Goal: Task Accomplishment & Management: Manage account settings

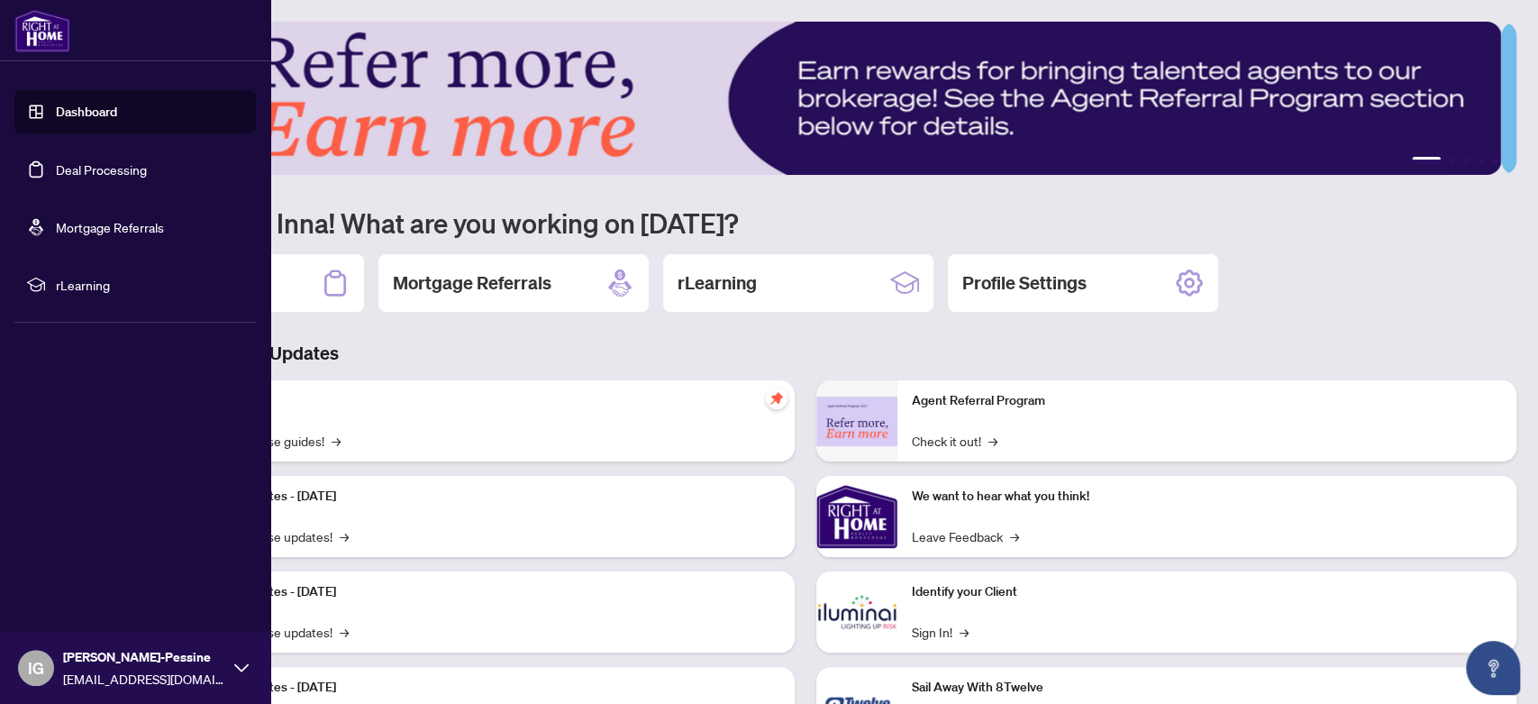
click at [86, 167] on link "Deal Processing" at bounding box center [101, 169] width 91 height 16
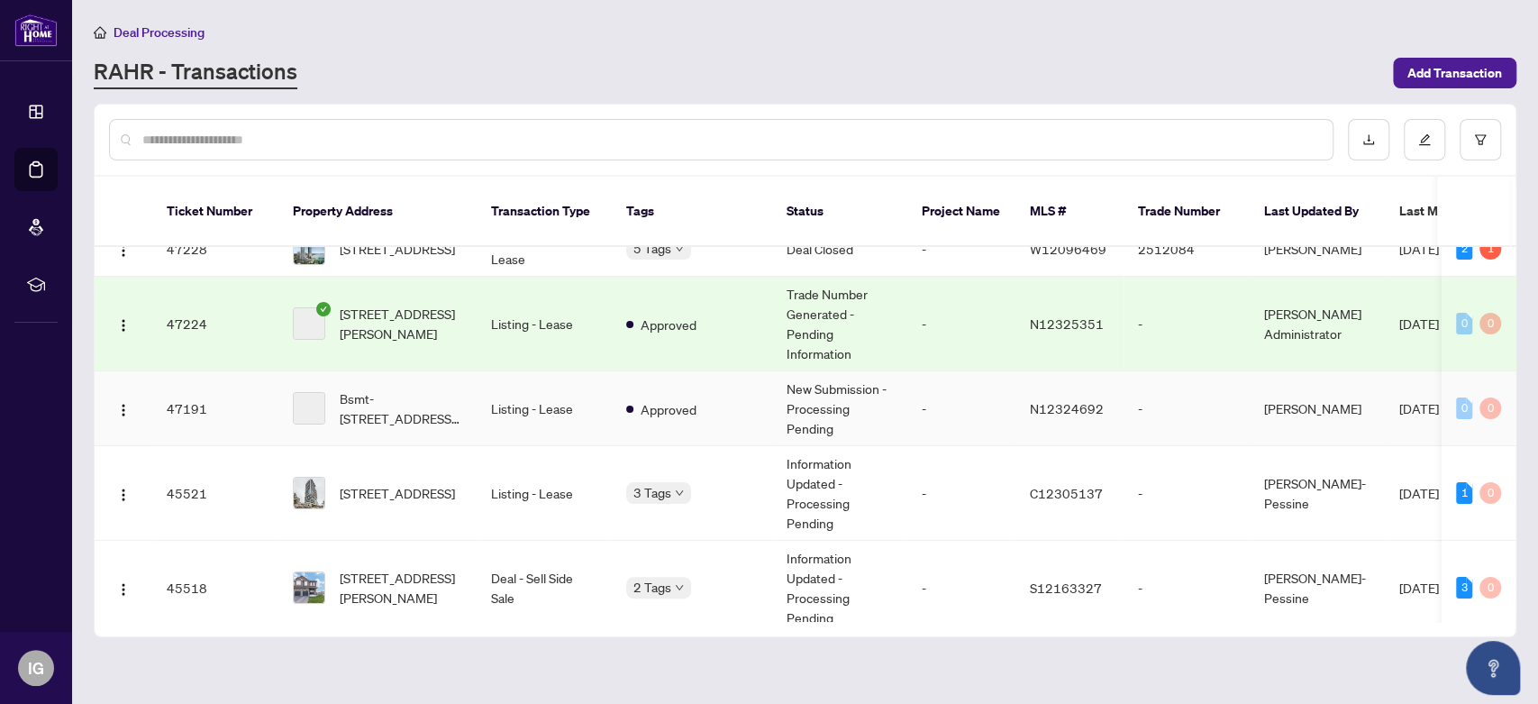
scroll to position [200, 0]
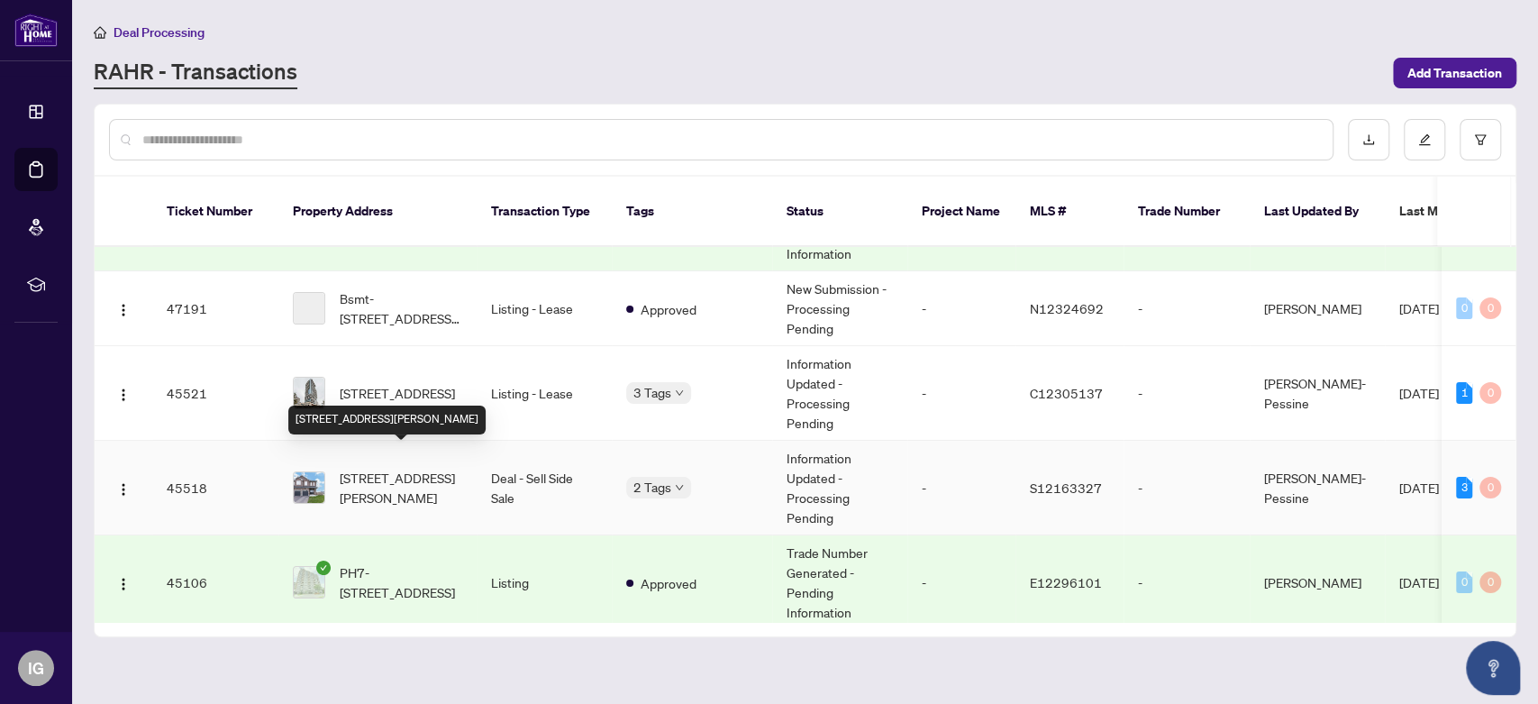
click at [442, 468] on span "[STREET_ADDRESS][PERSON_NAME]" at bounding box center [401, 488] width 123 height 40
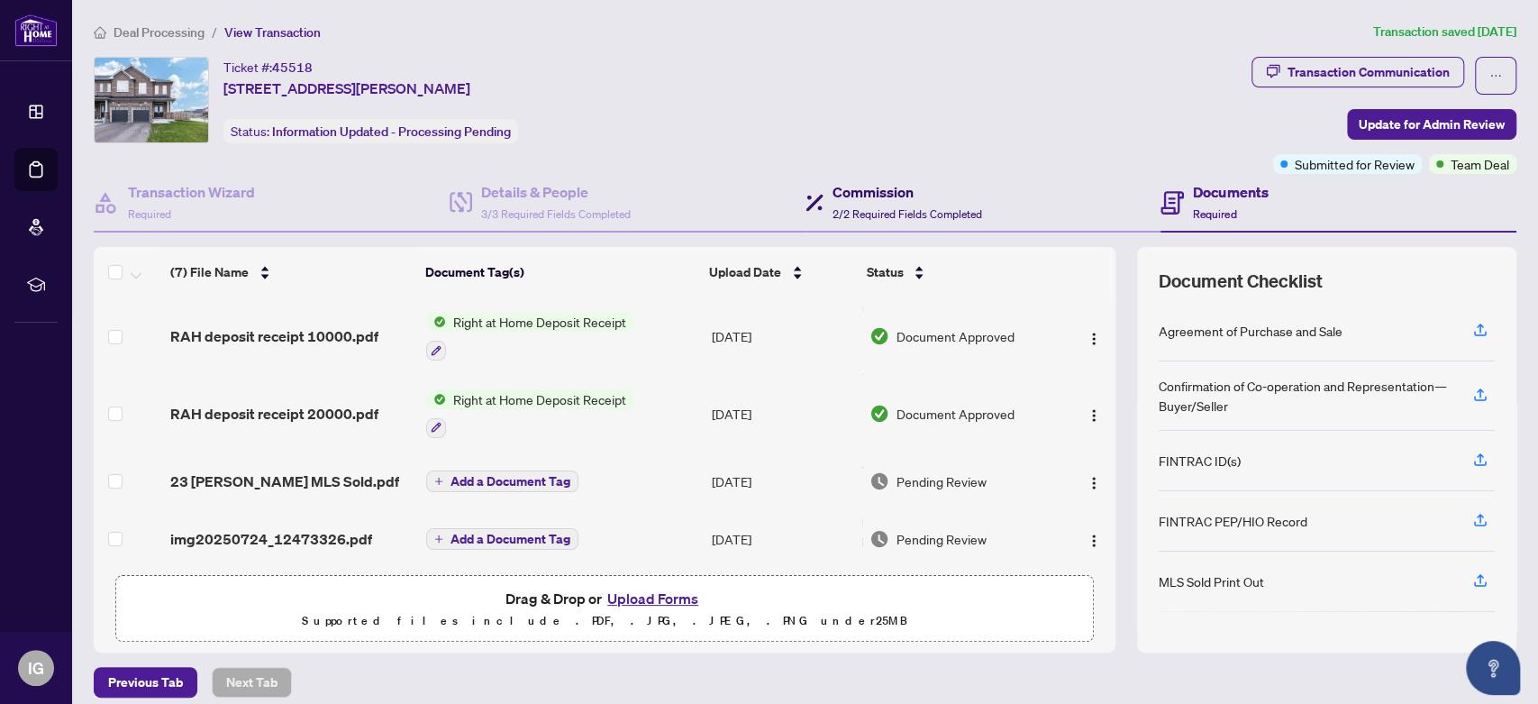
click at [950, 200] on h4 "Commission" at bounding box center [908, 192] width 150 height 22
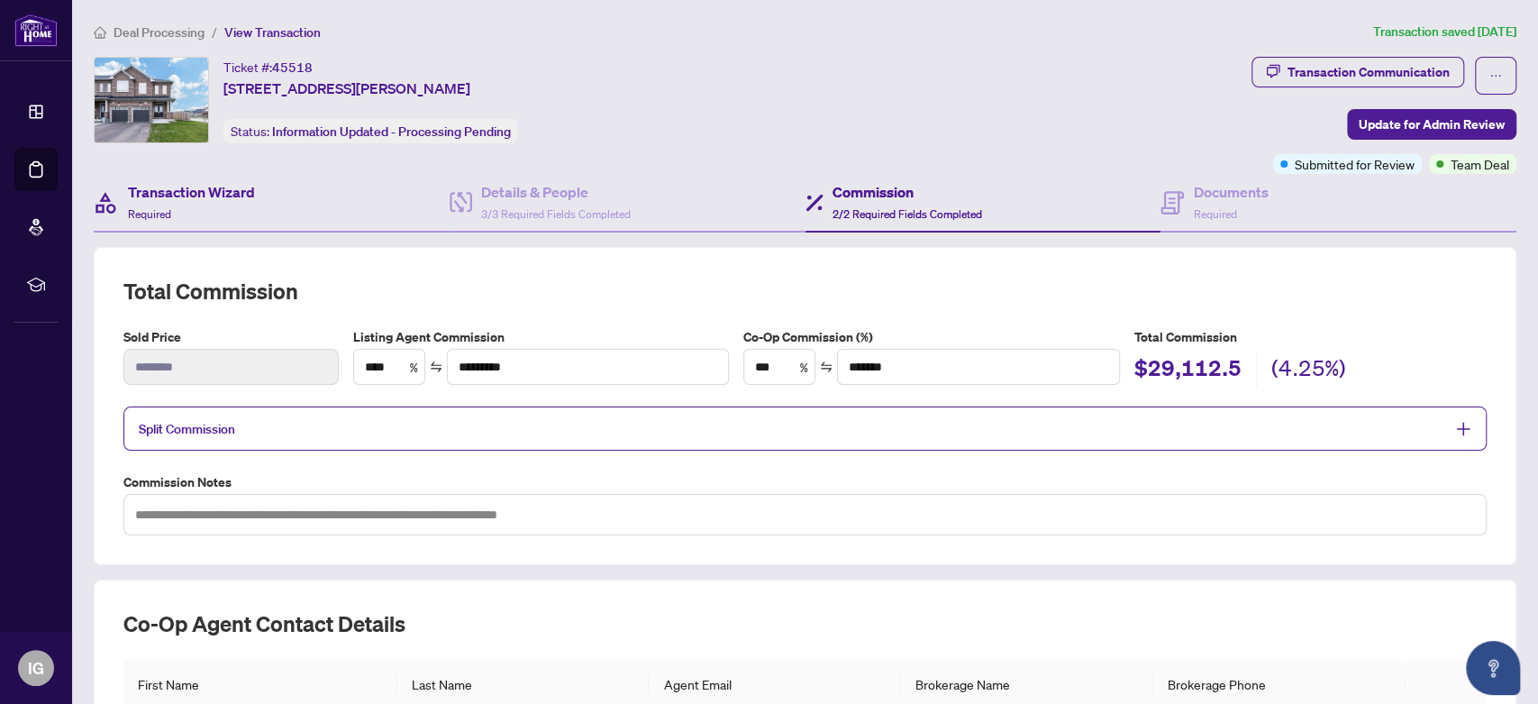
click at [260, 211] on div "Transaction Wizard Required" at bounding box center [272, 203] width 356 height 59
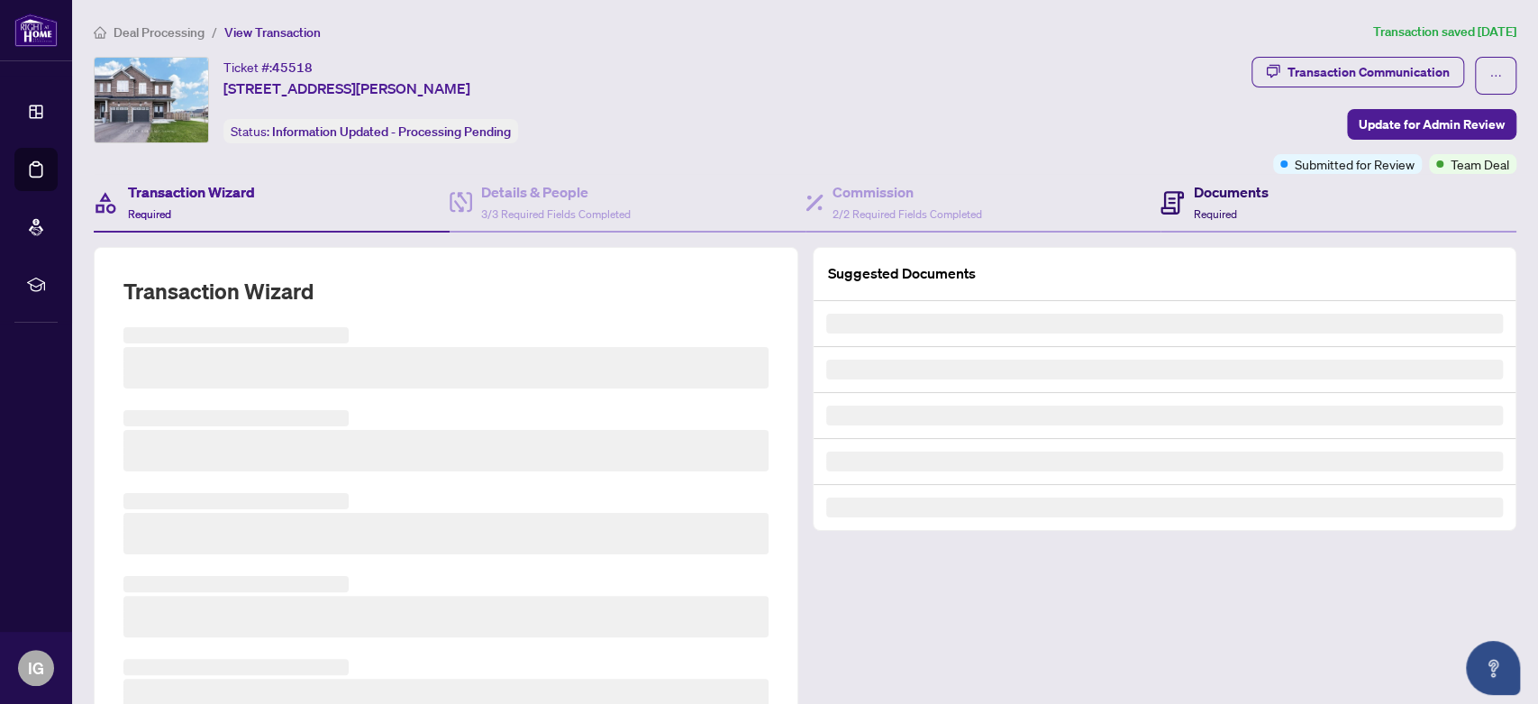
click at [1193, 202] on div "Documents Required" at bounding box center [1230, 202] width 75 height 42
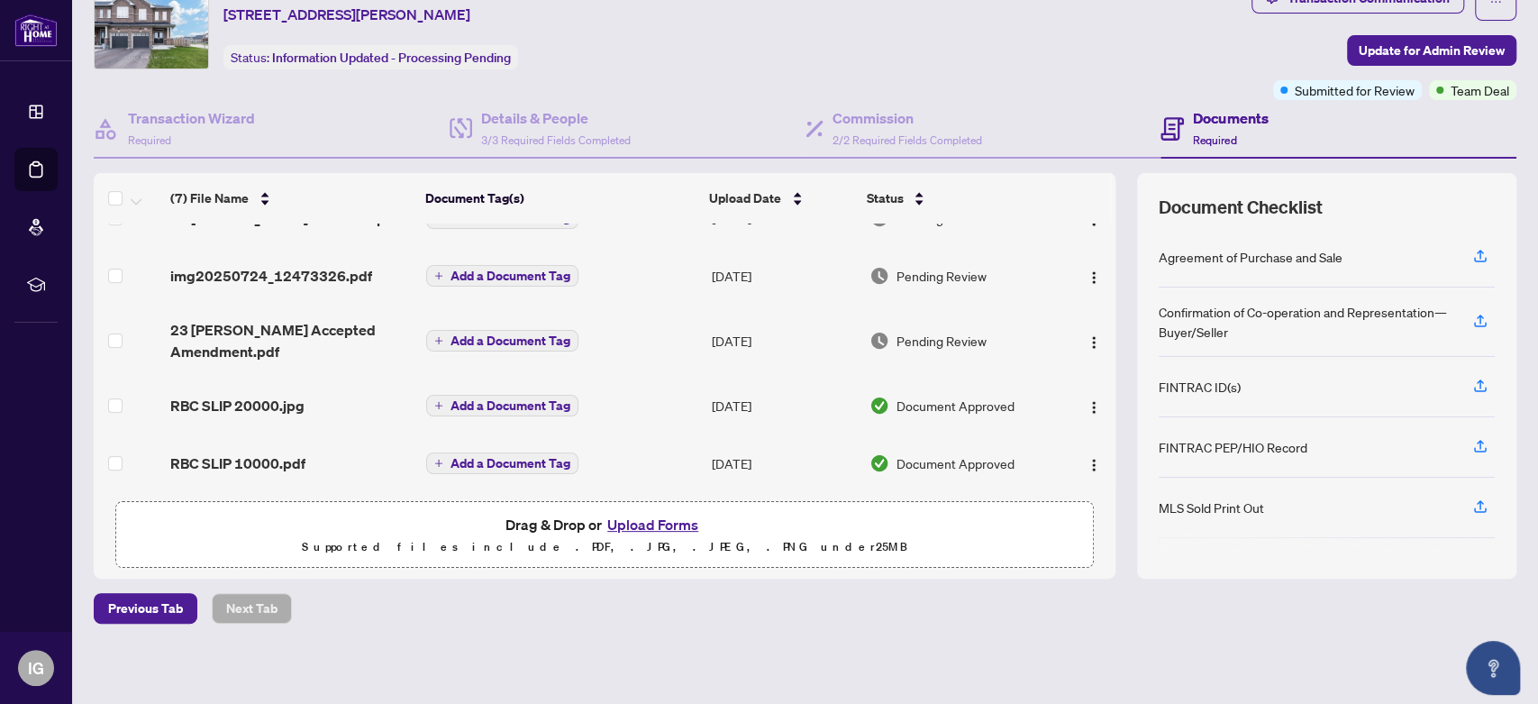
scroll to position [76, 0]
click at [652, 516] on button "Upload Forms" at bounding box center [653, 522] width 102 height 23
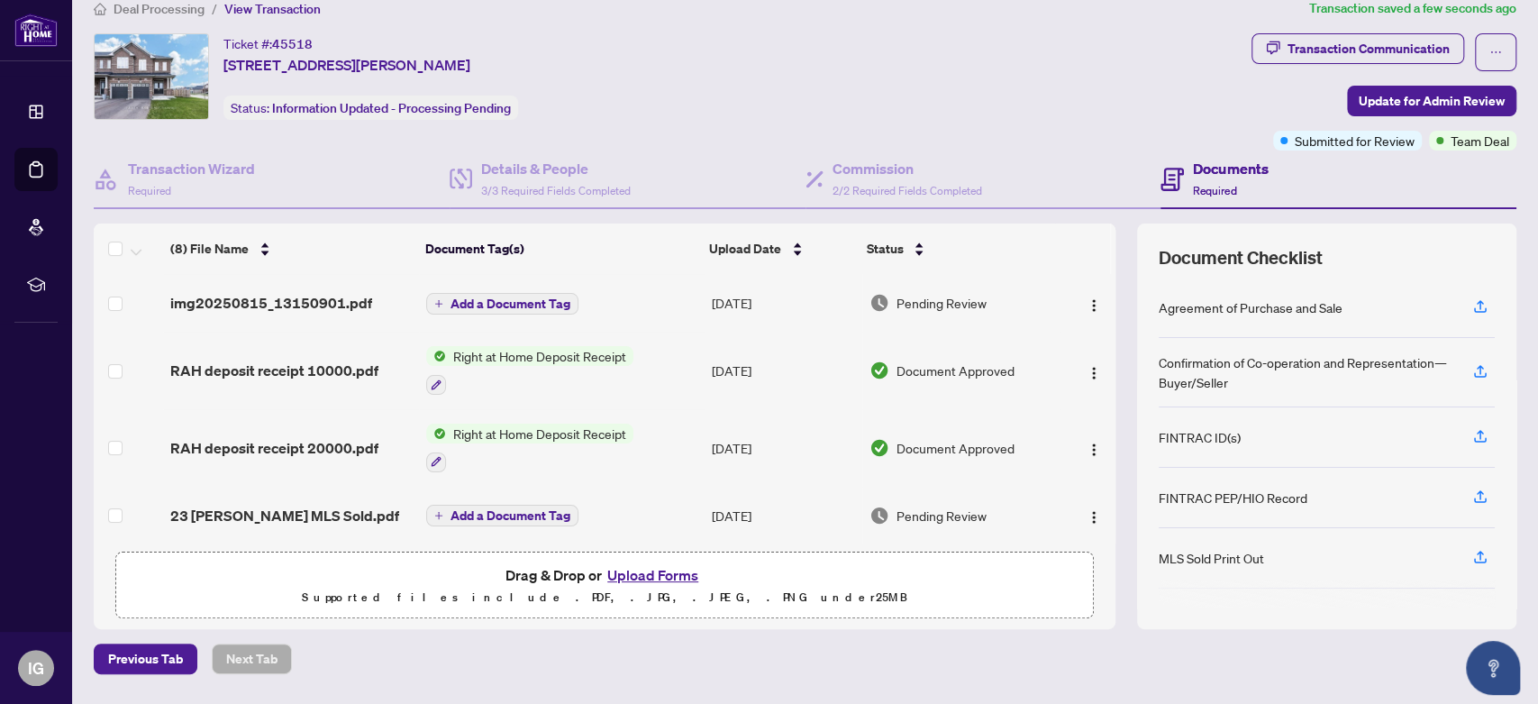
scroll to position [0, 0]
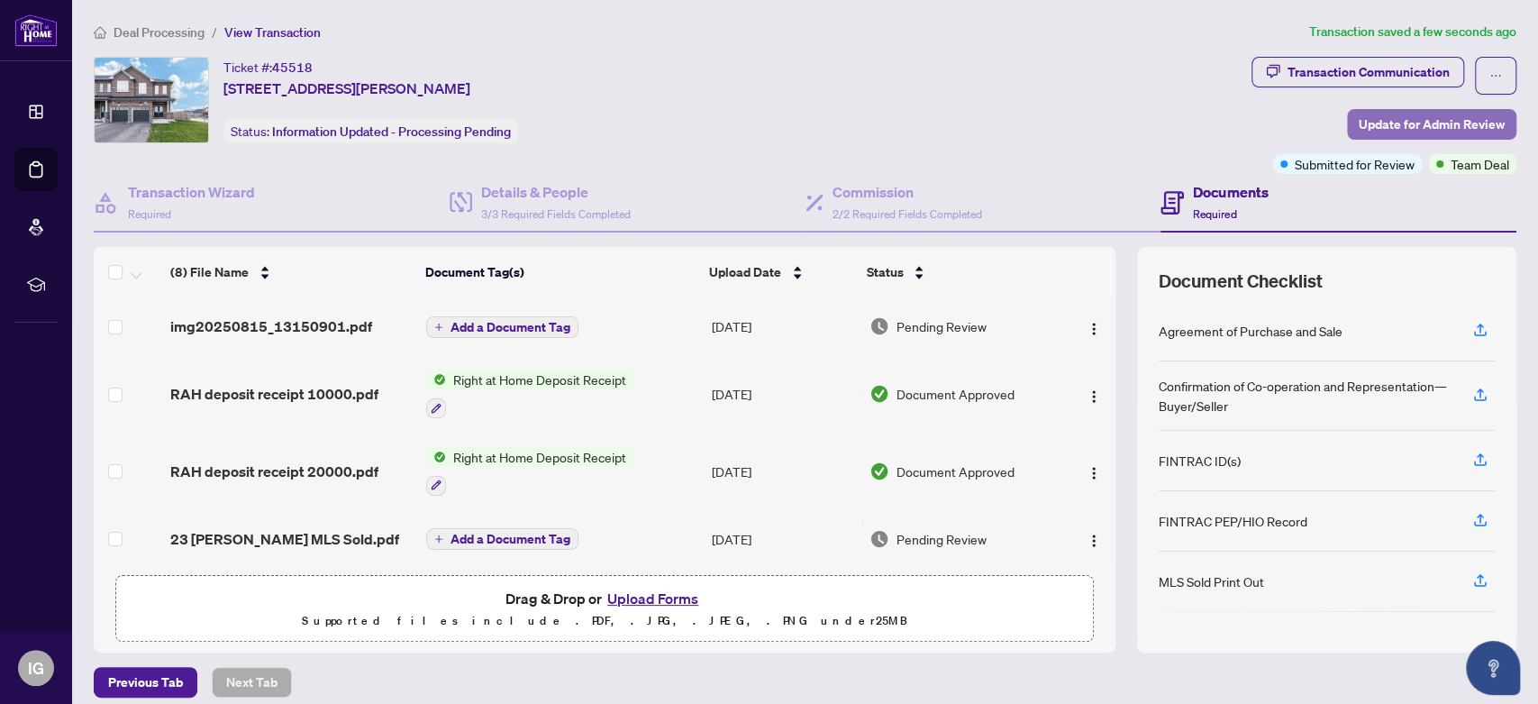
click at [1382, 123] on span "Update for Admin Review" at bounding box center [1432, 124] width 146 height 29
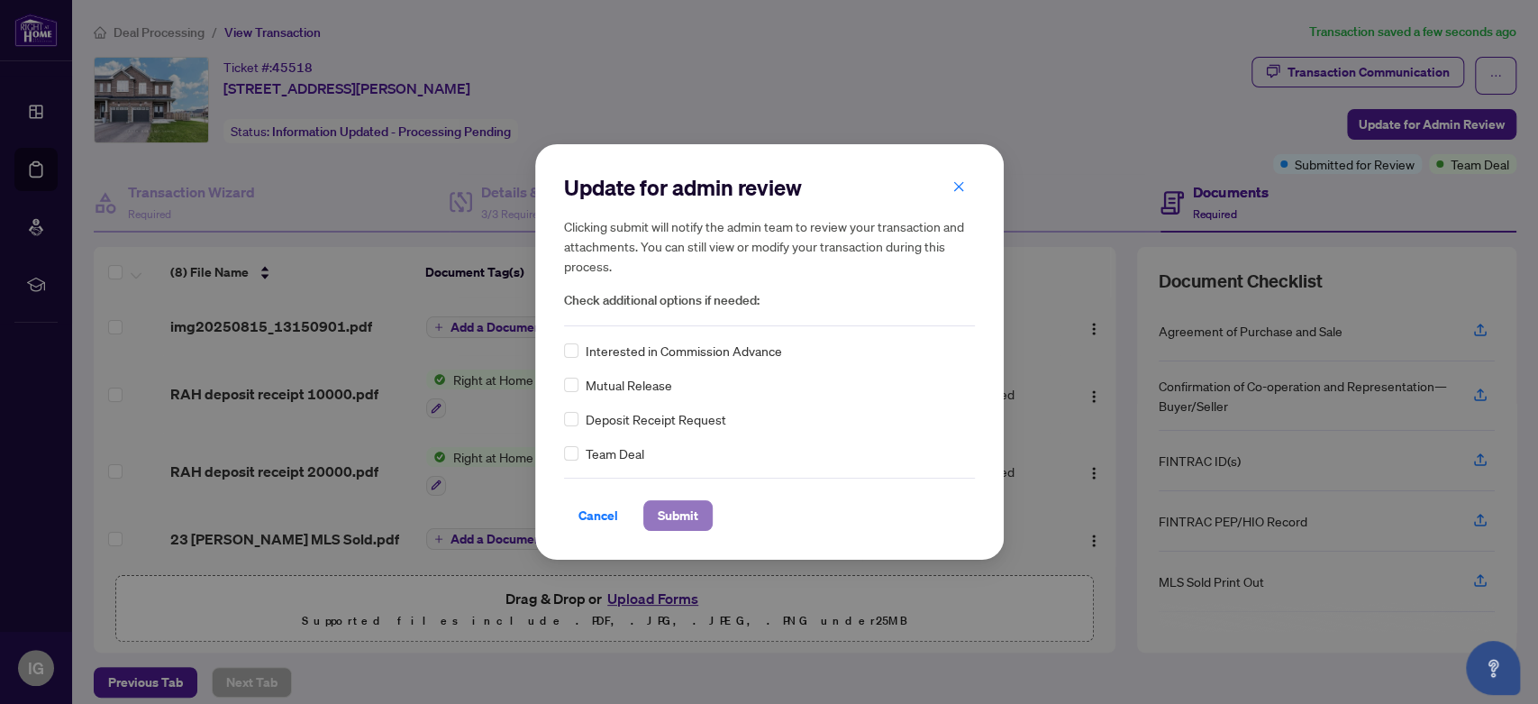
click at [687, 517] on span "Submit" at bounding box center [678, 515] width 41 height 29
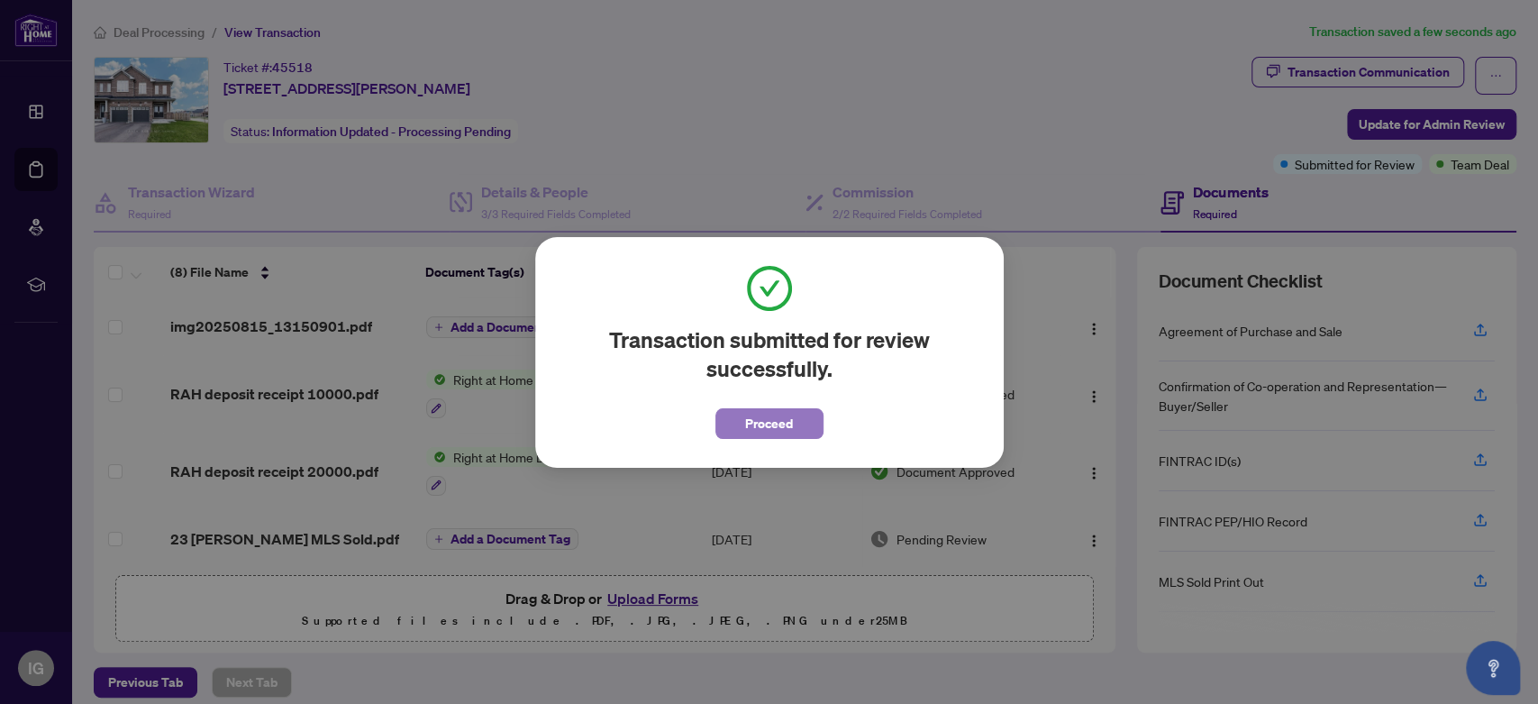
click at [806, 419] on button "Proceed" at bounding box center [769, 423] width 108 height 31
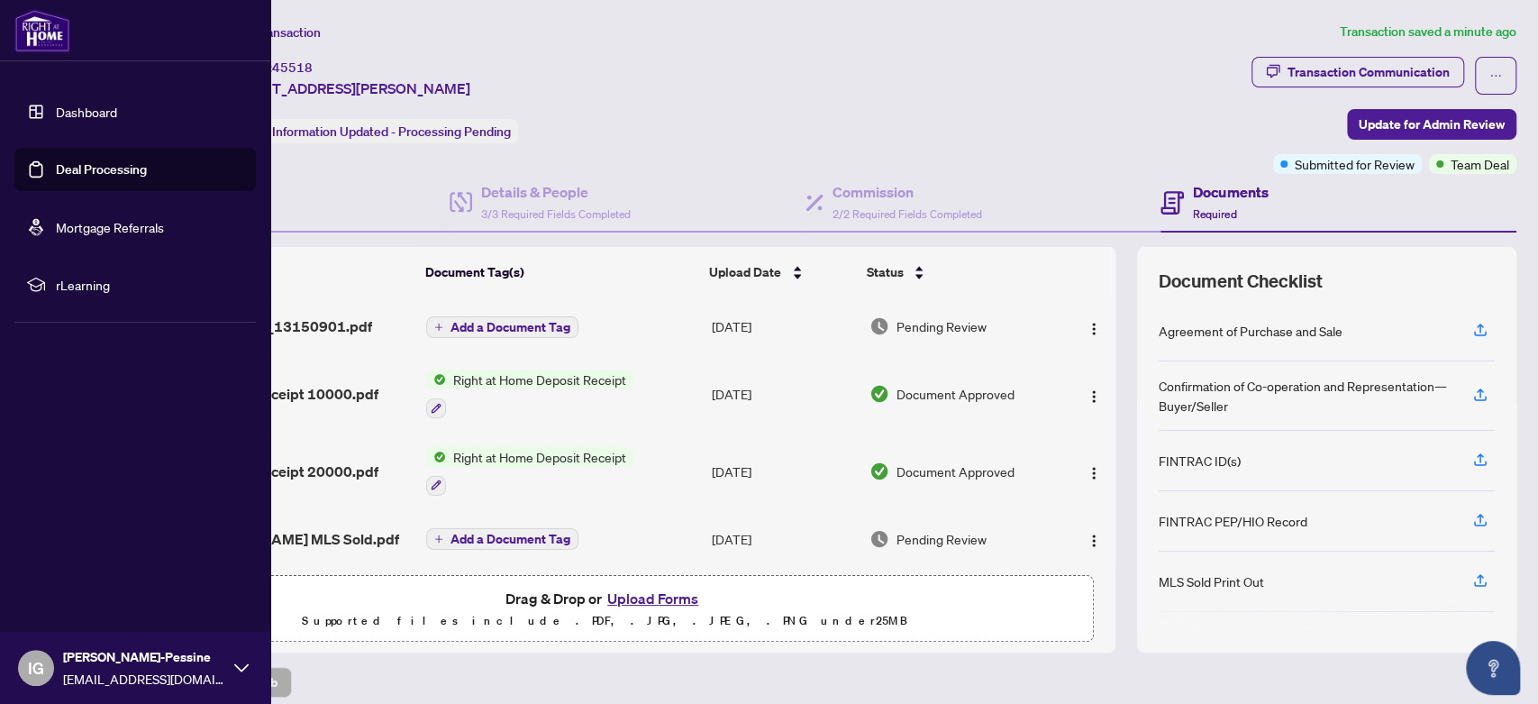
click at [105, 163] on link "Deal Processing" at bounding box center [101, 169] width 91 height 16
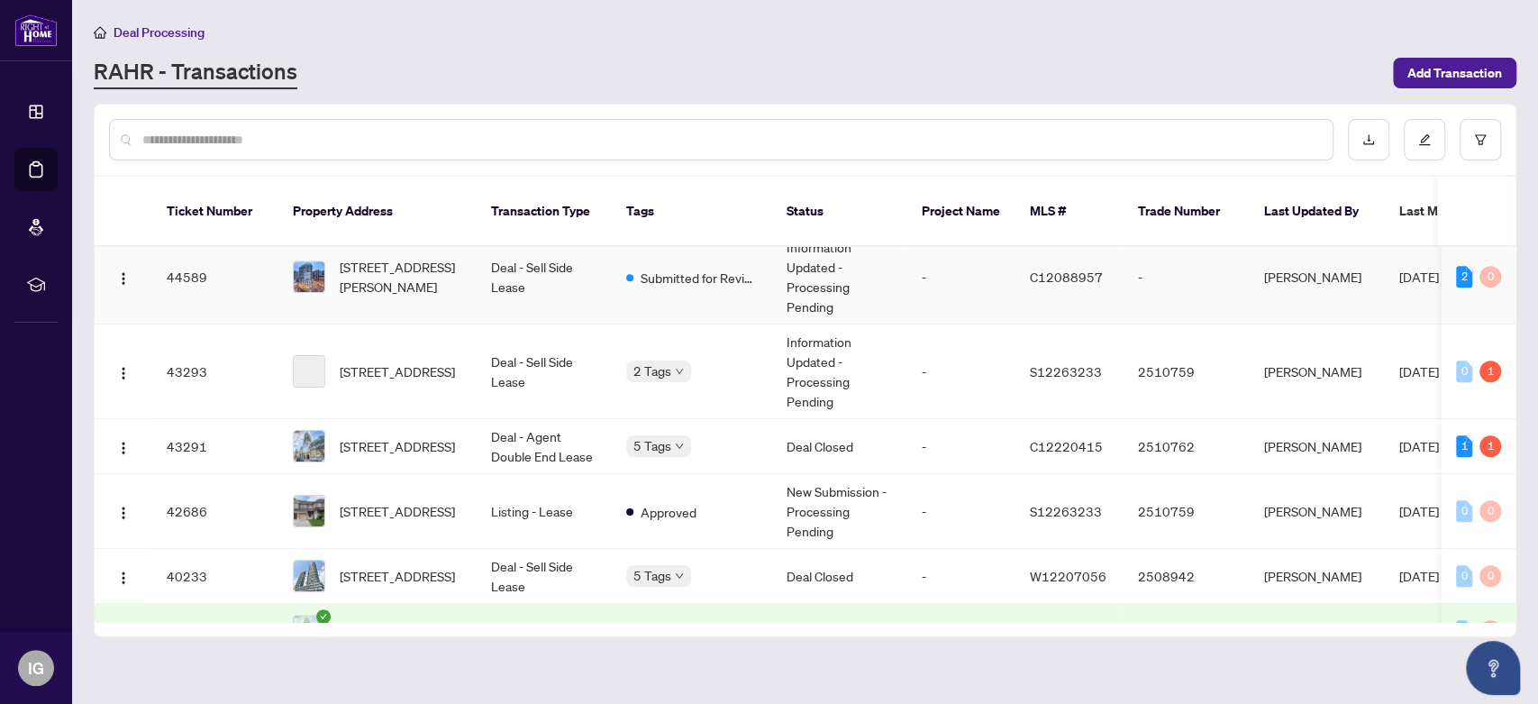
scroll to position [700, 0]
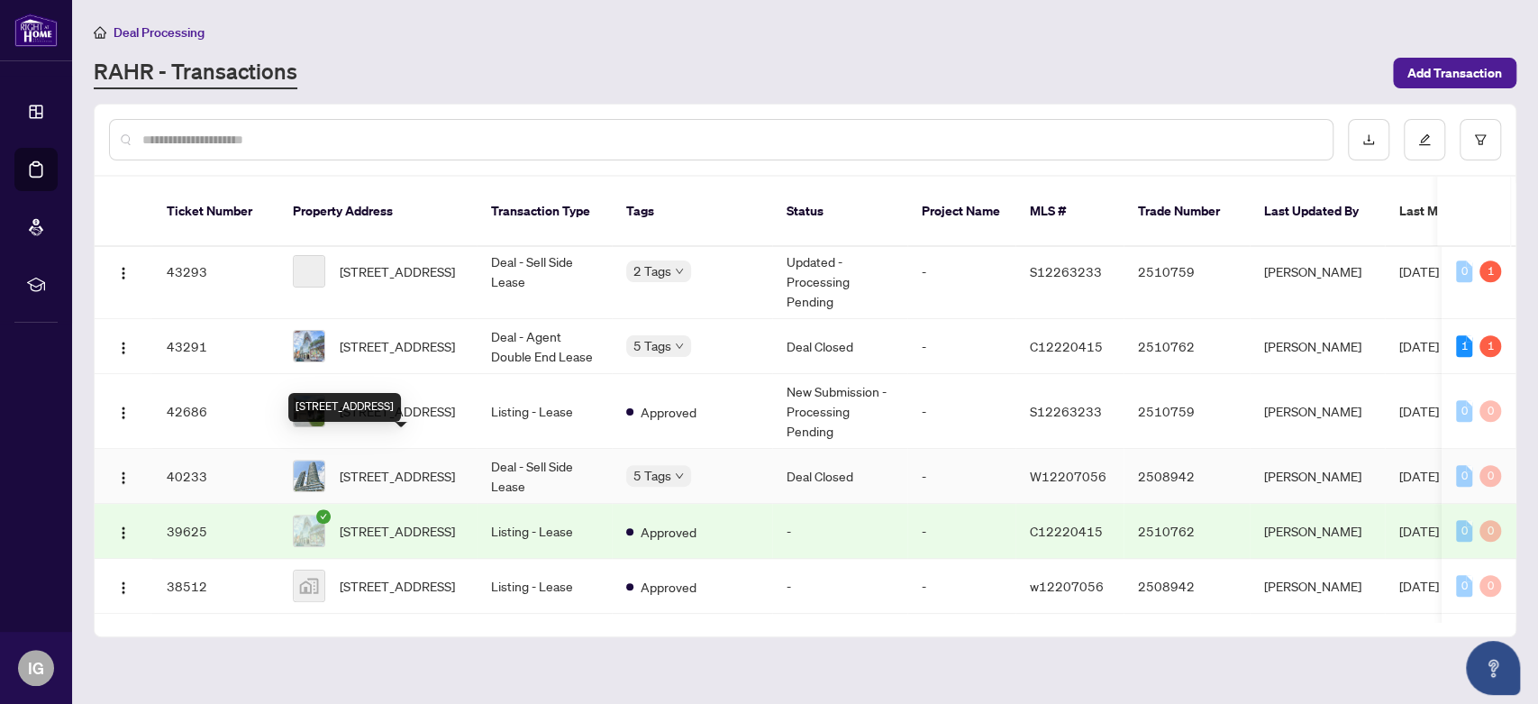
click at [419, 466] on span "[STREET_ADDRESS]" at bounding box center [397, 476] width 115 height 20
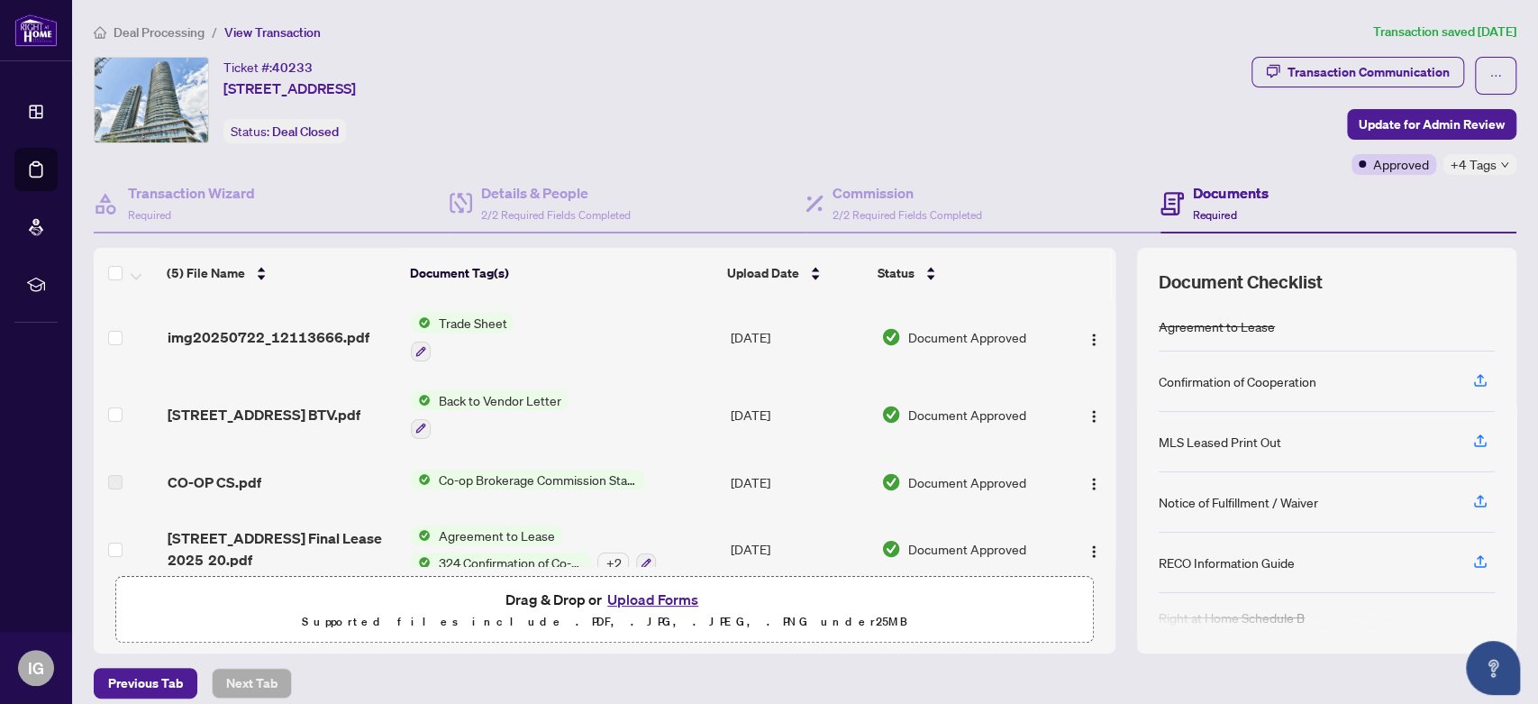
click at [459, 313] on span "Trade Sheet" at bounding box center [472, 323] width 83 height 20
click at [283, 315] on td "img20250722_12113666.pdf" at bounding box center [282, 336] width 244 height 77
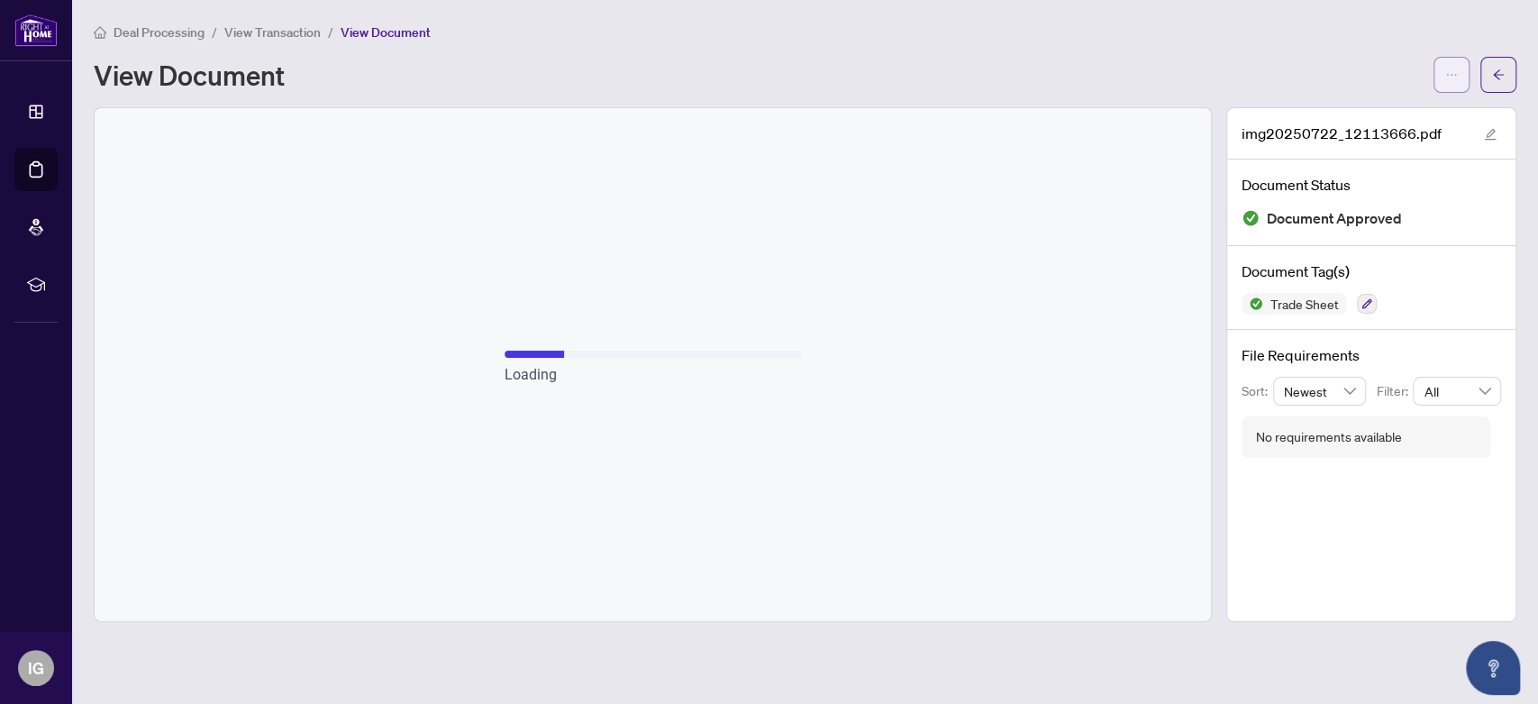
click at [1448, 78] on icon "ellipsis" at bounding box center [1451, 74] width 13 height 13
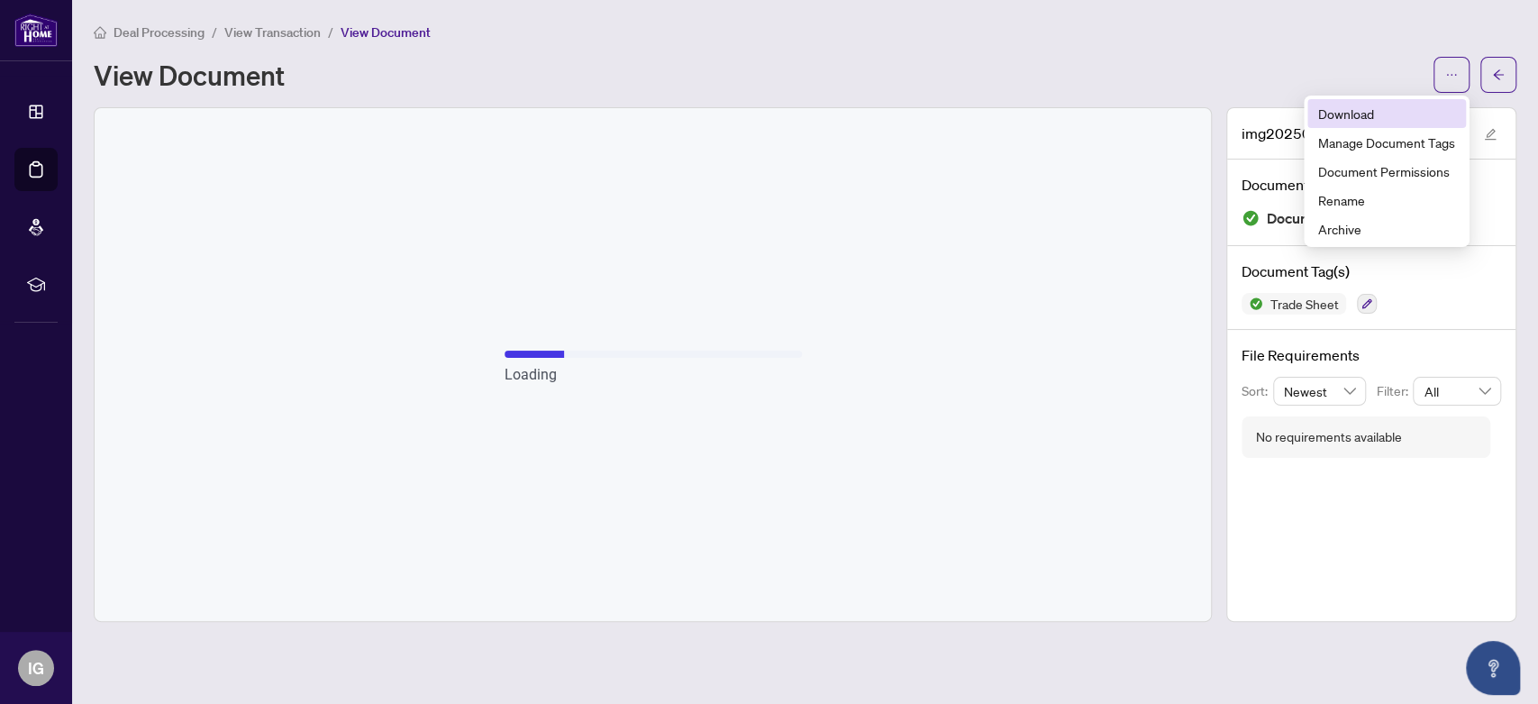
click at [1384, 114] on span "Download" at bounding box center [1386, 114] width 137 height 20
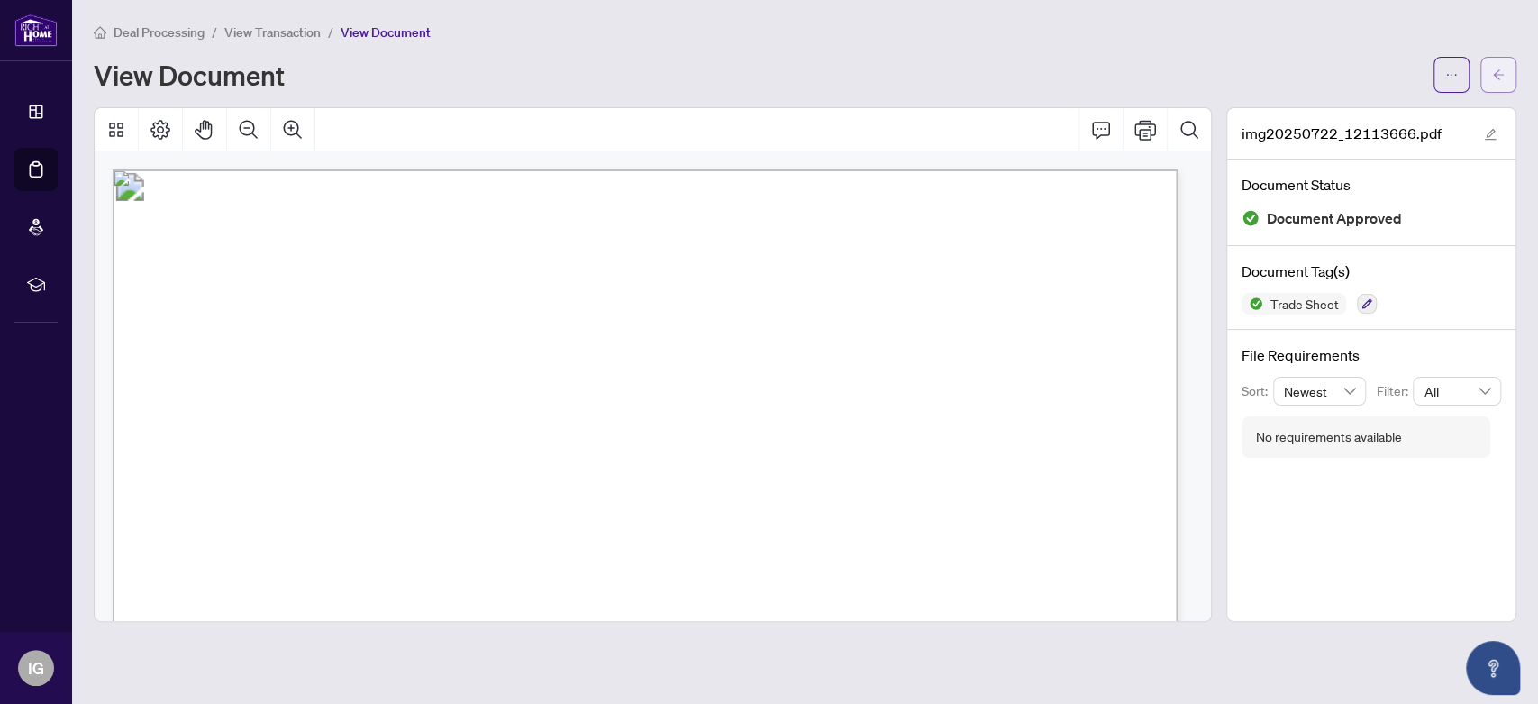
click at [1496, 71] on icon "arrow-left" at bounding box center [1498, 74] width 13 height 13
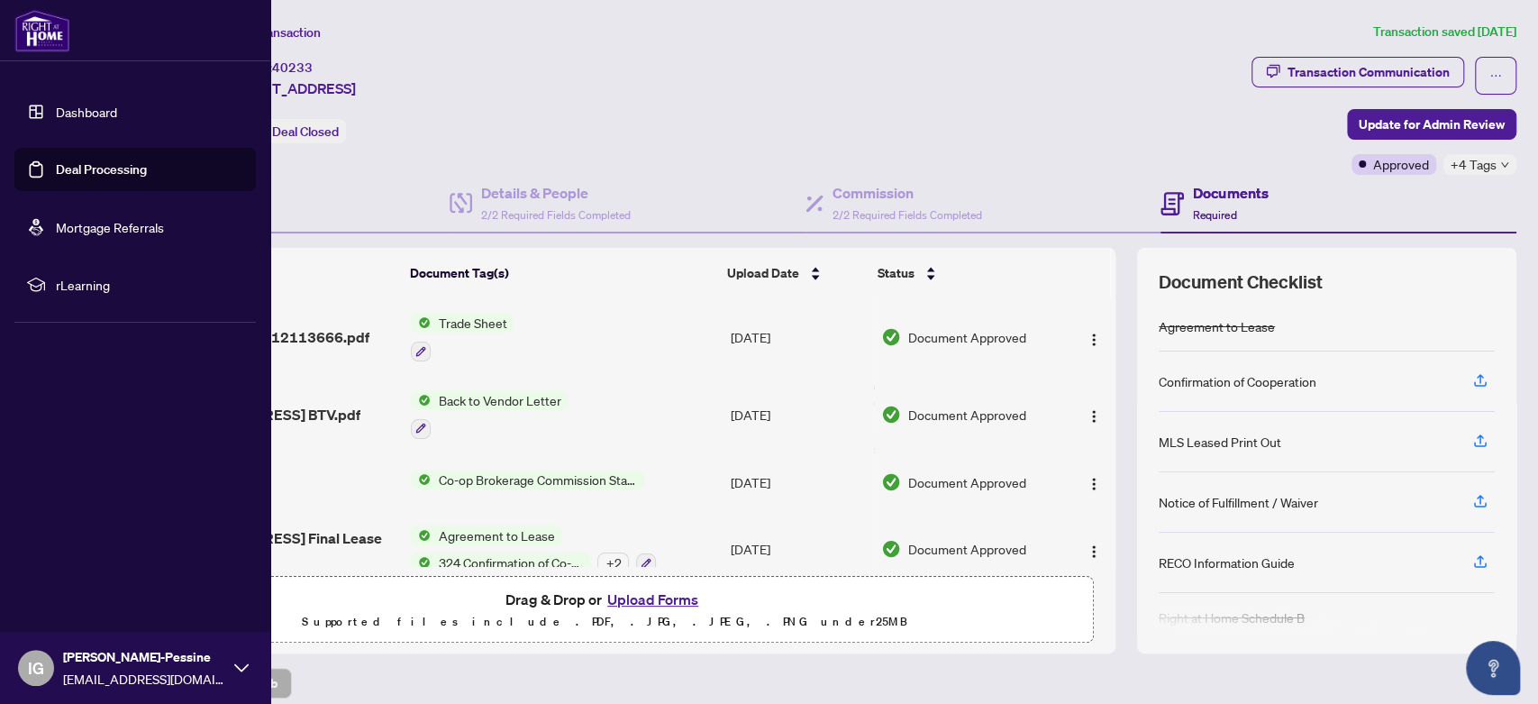
click at [133, 165] on link "Deal Processing" at bounding box center [101, 169] width 91 height 16
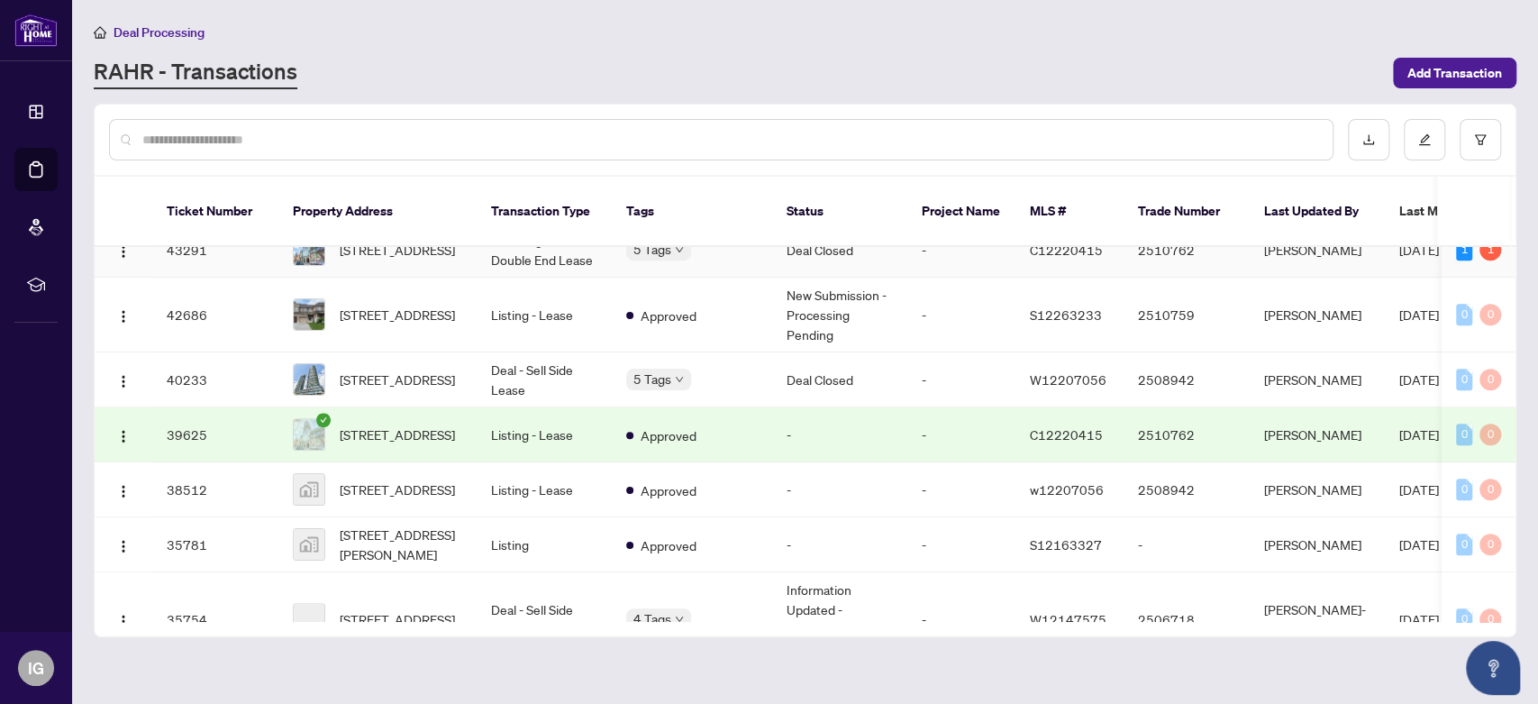
scroll to position [800, 0]
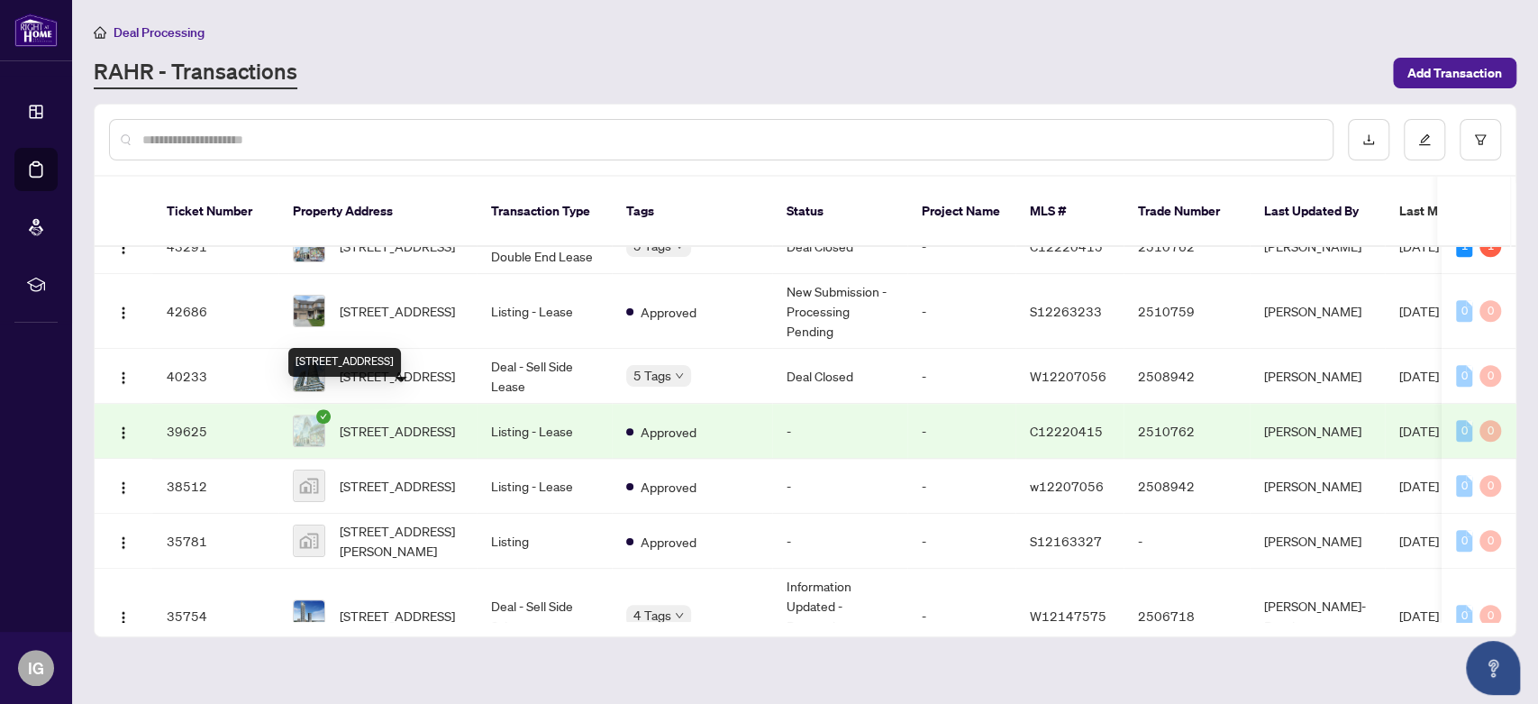
click at [437, 421] on span "[STREET_ADDRESS]" at bounding box center [397, 431] width 115 height 20
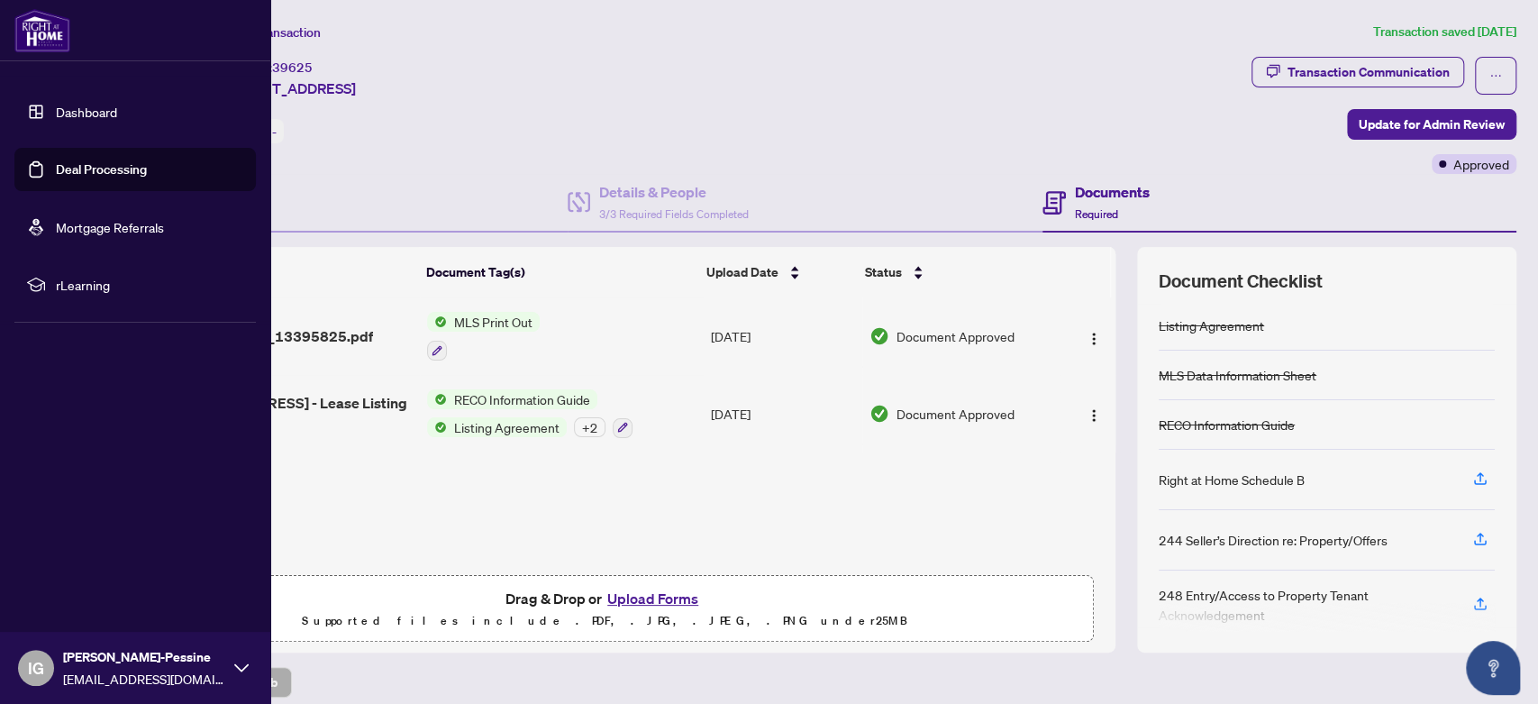
click at [118, 165] on link "Deal Processing" at bounding box center [101, 169] width 91 height 16
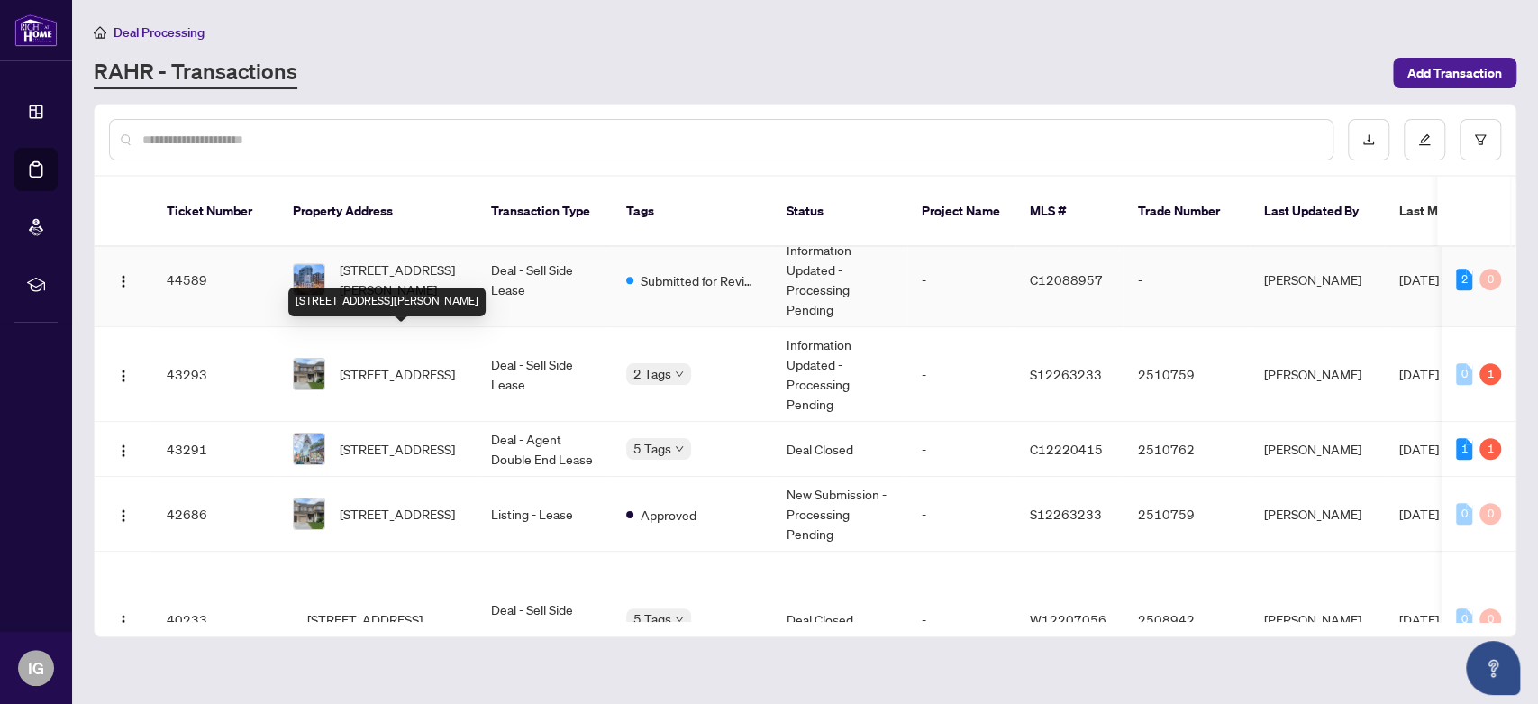
scroll to position [700, 0]
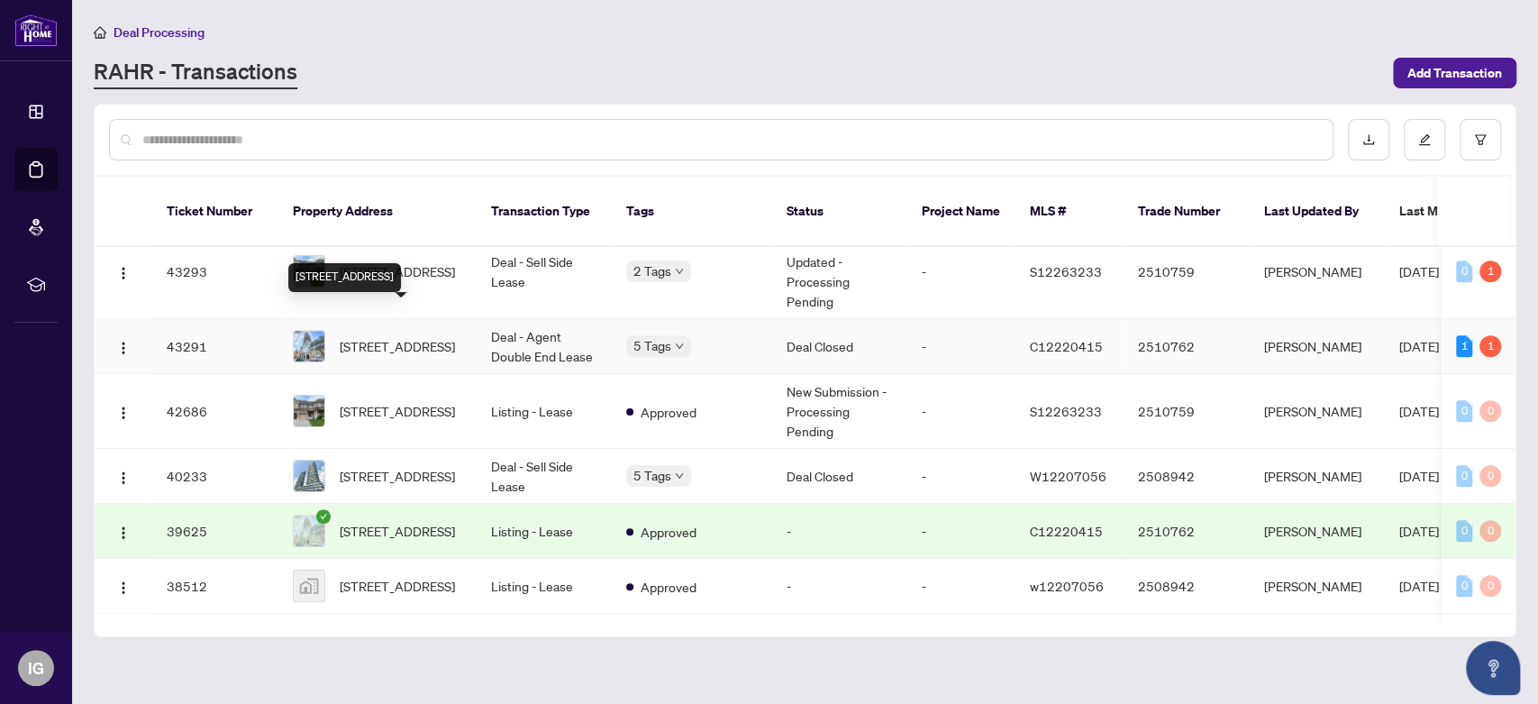
click at [417, 336] on span "[STREET_ADDRESS]" at bounding box center [397, 346] width 115 height 20
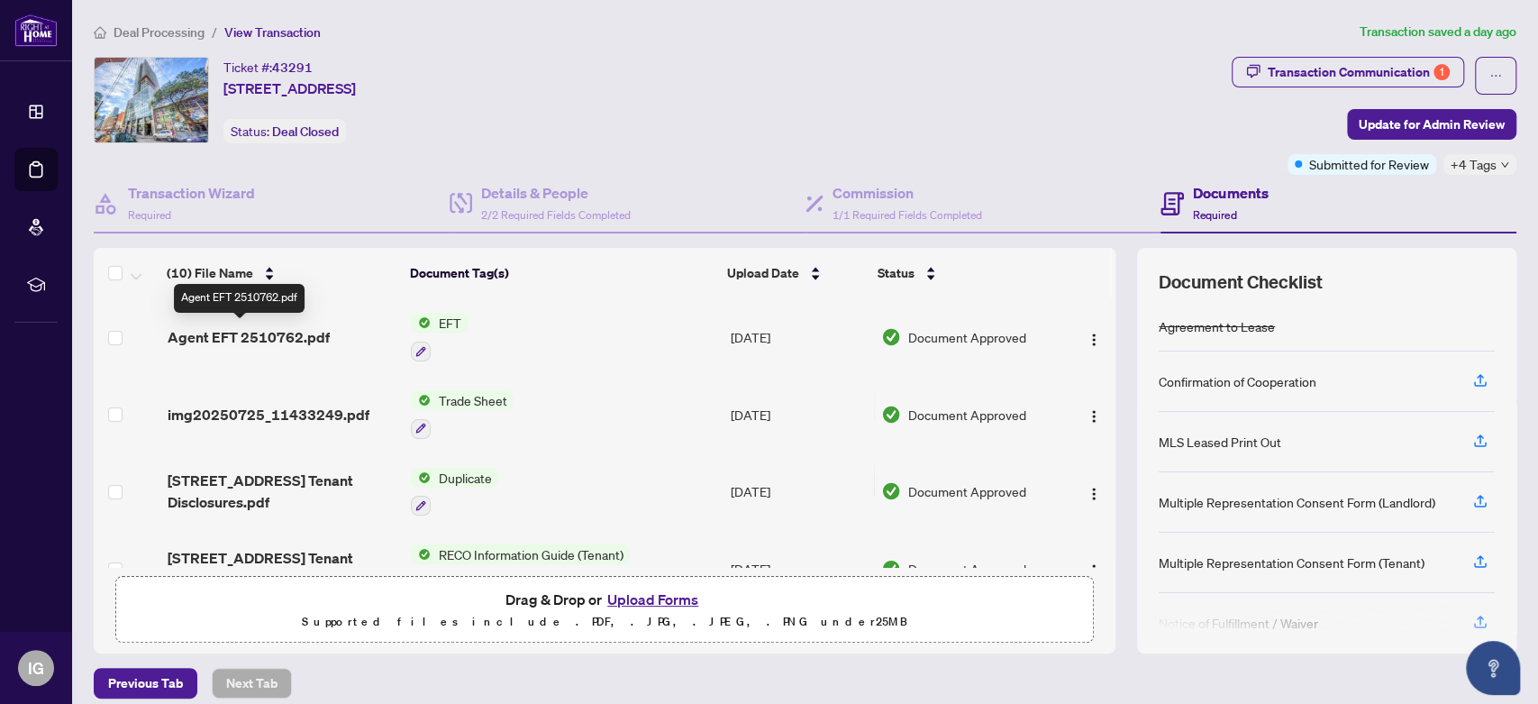
click at [287, 328] on span "Agent EFT 2510762.pdf" at bounding box center [249, 337] width 162 height 22
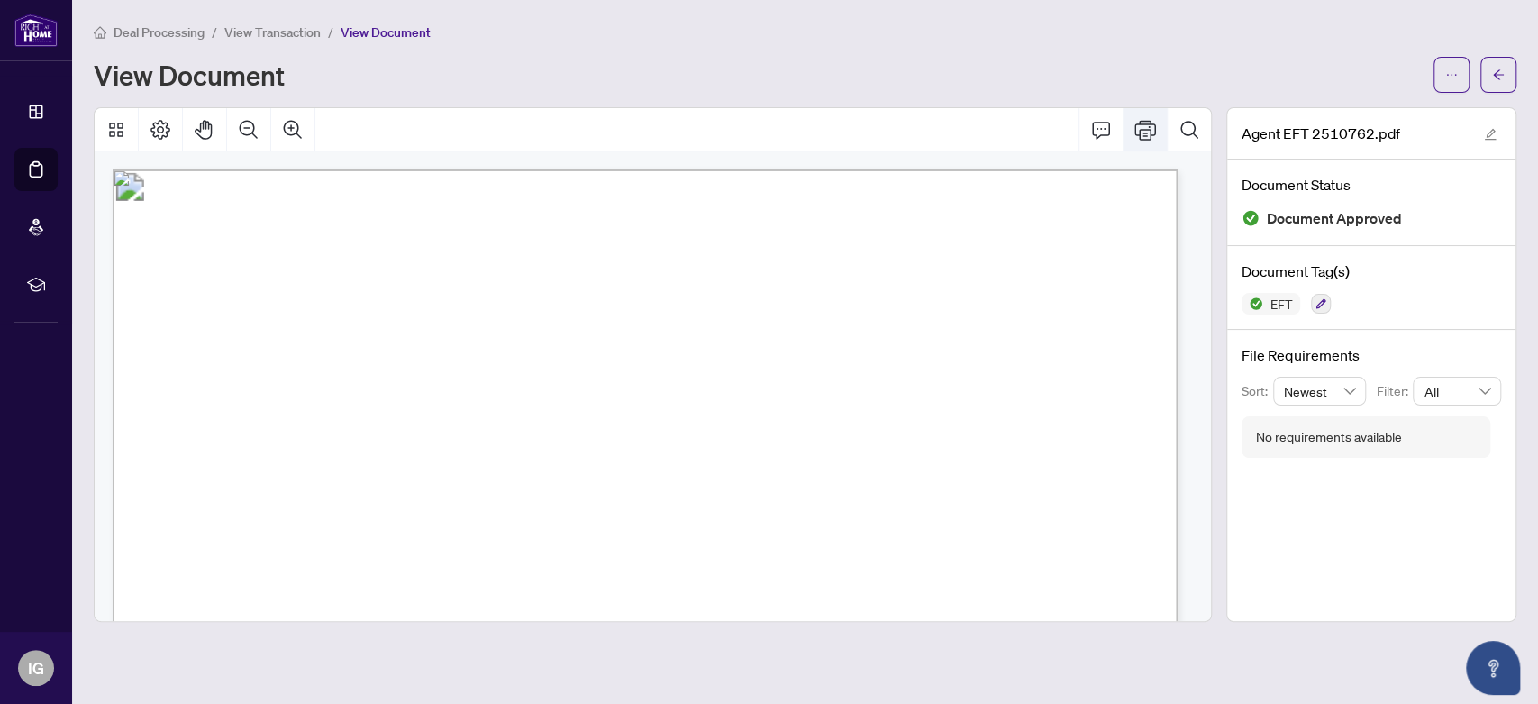
click at [1134, 132] on icon "Print" at bounding box center [1145, 130] width 22 height 20
click at [1492, 68] on icon "arrow-left" at bounding box center [1498, 74] width 13 height 13
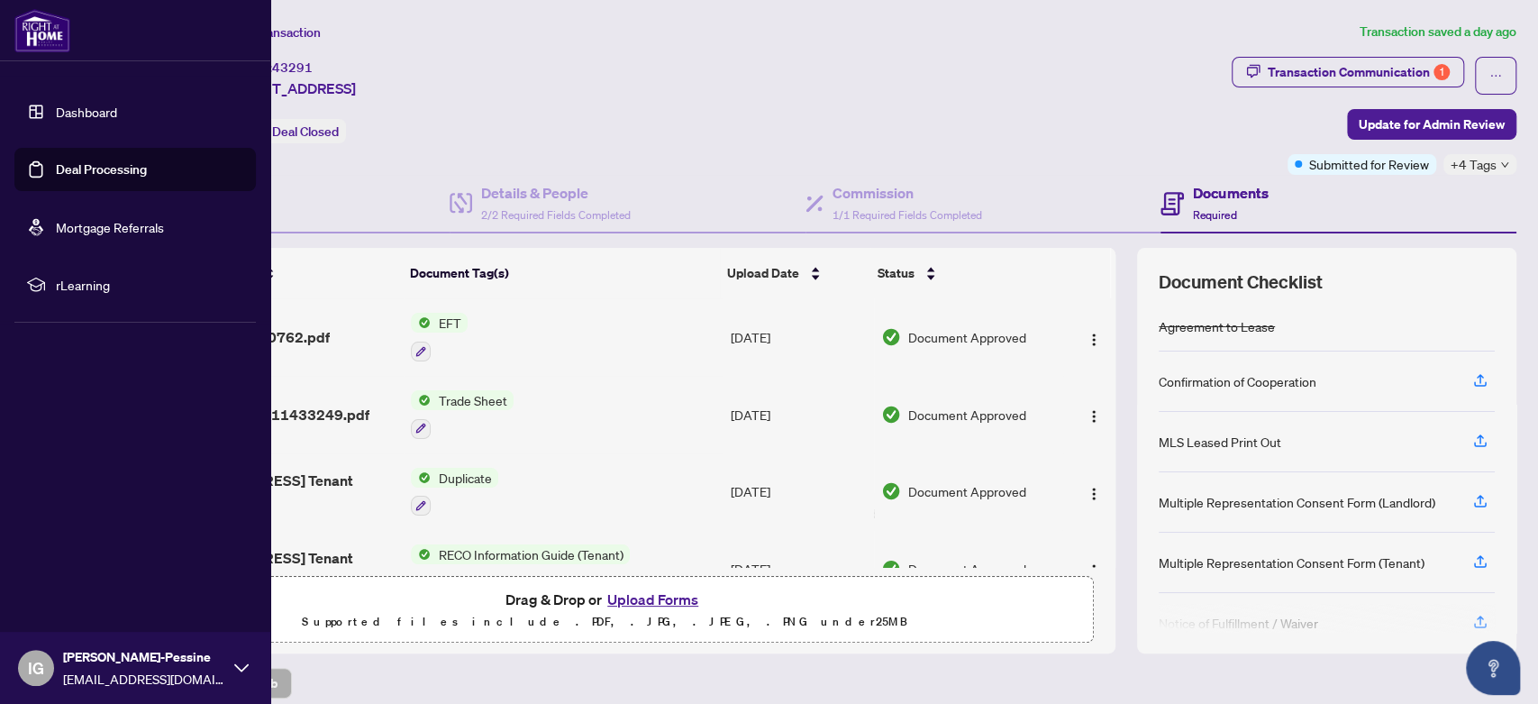
click at [104, 161] on link "Deal Processing" at bounding box center [101, 169] width 91 height 16
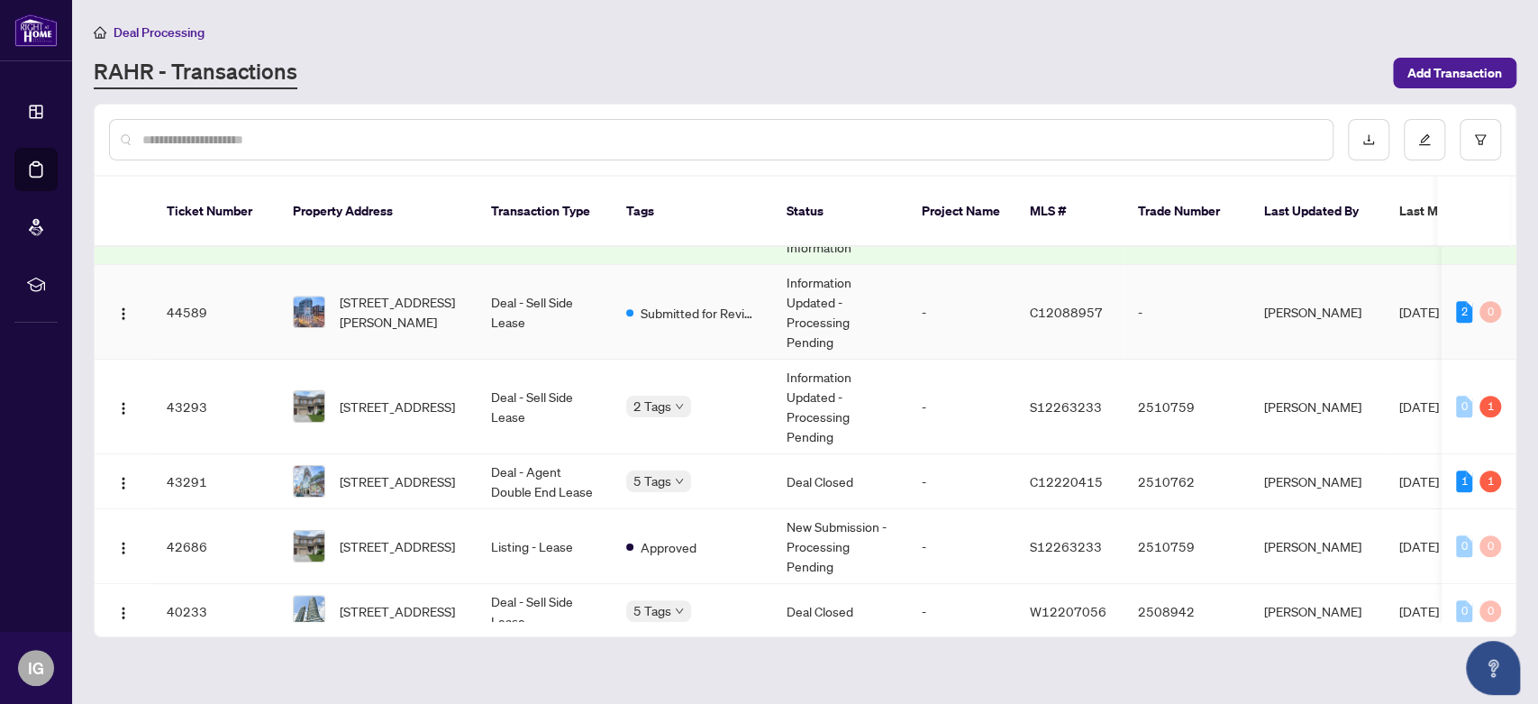
scroll to position [600, 0]
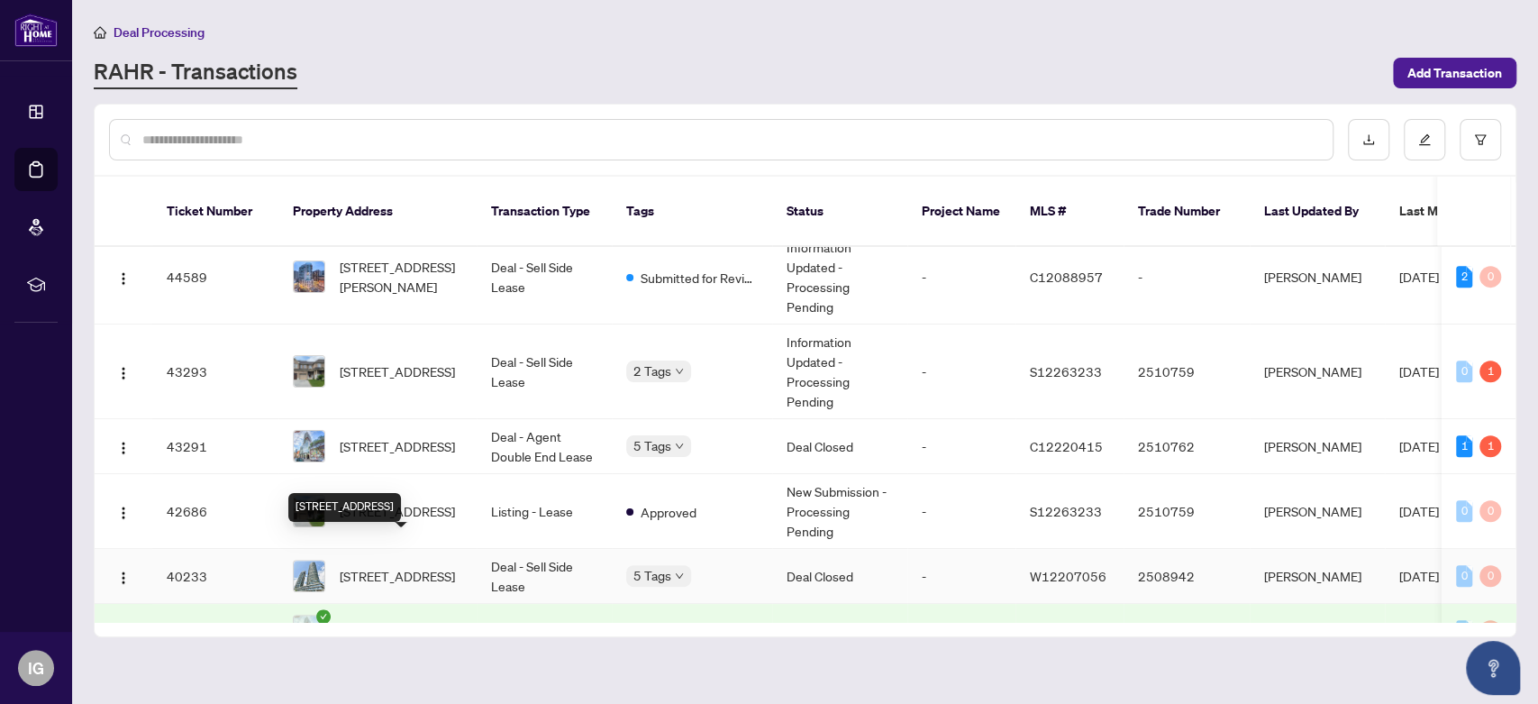
click at [405, 566] on span "[STREET_ADDRESS]" at bounding box center [397, 576] width 115 height 20
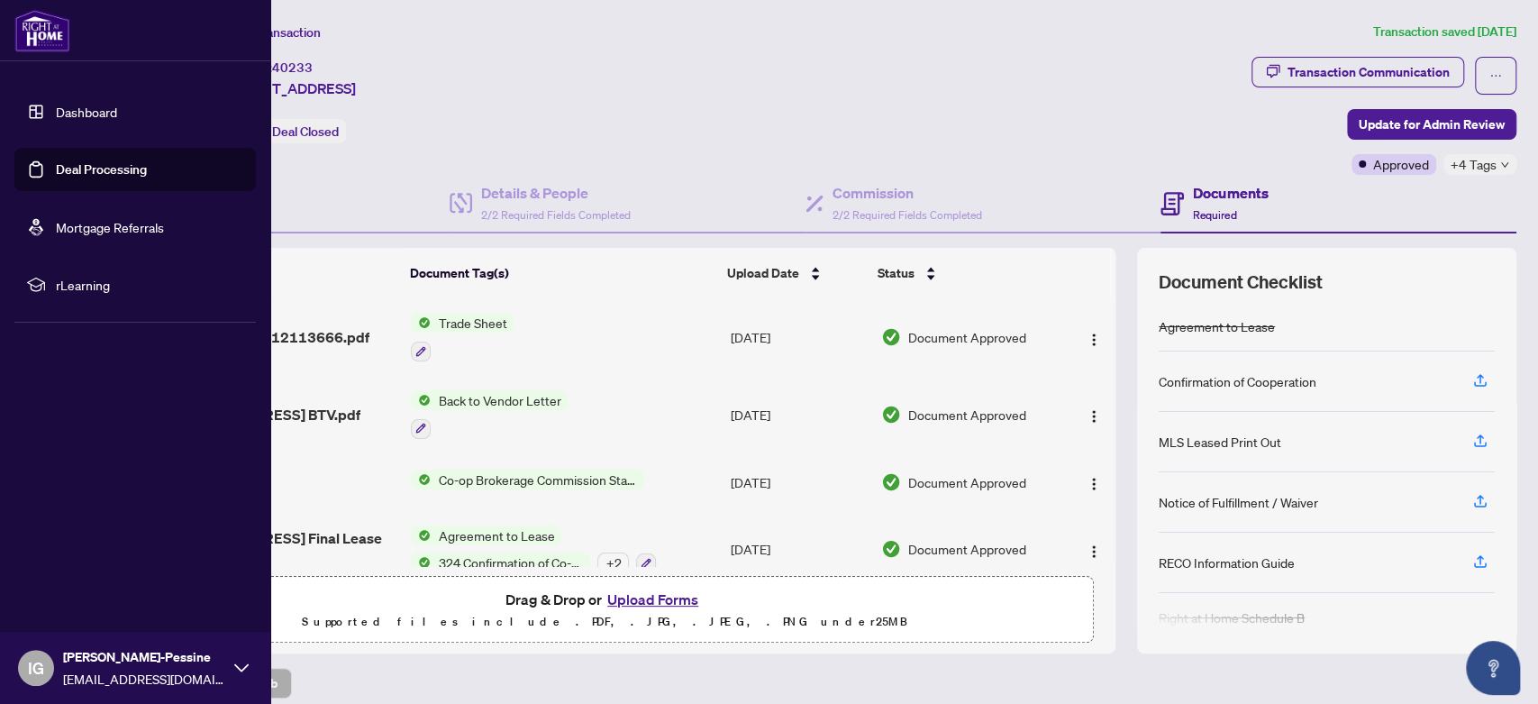
click at [110, 161] on link "Deal Processing" at bounding box center [101, 169] width 91 height 16
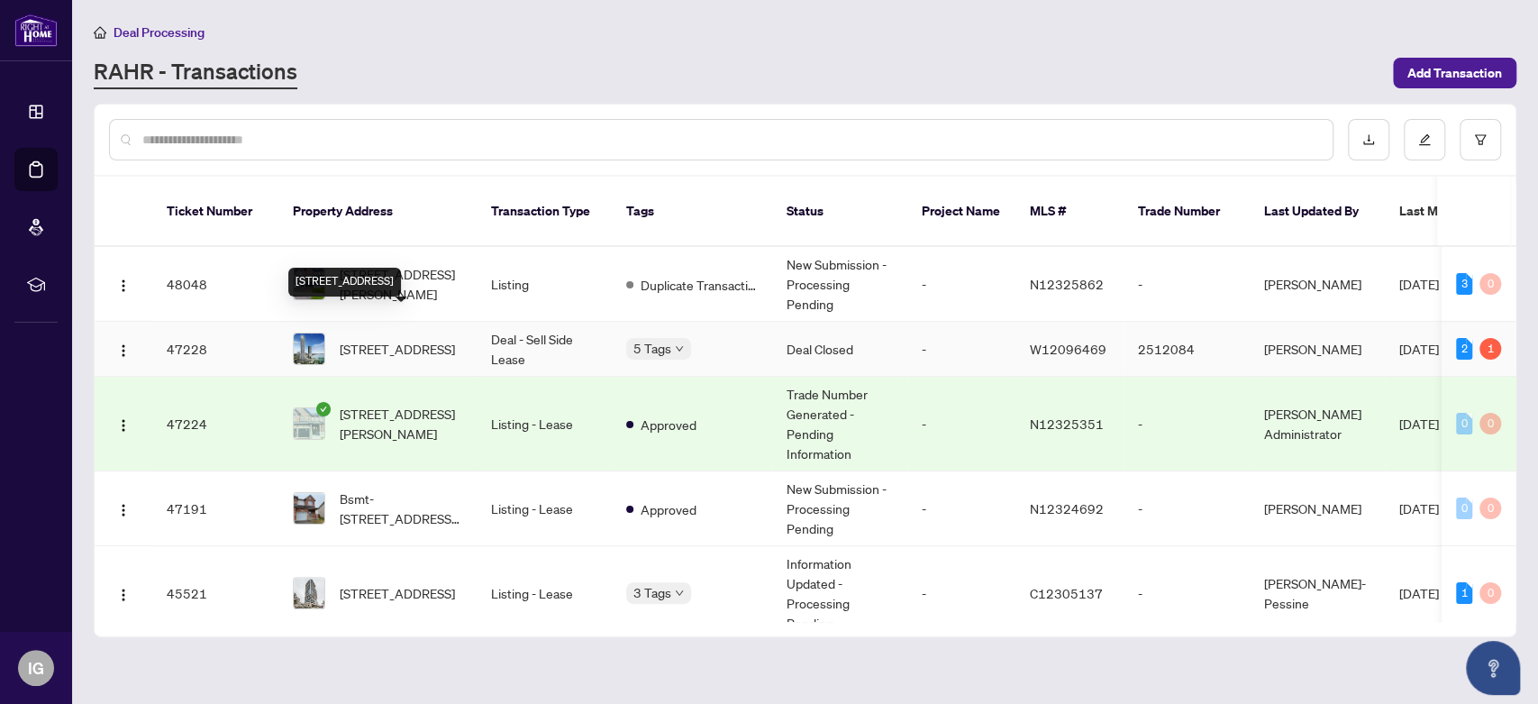
click at [432, 339] on span "[STREET_ADDRESS]" at bounding box center [397, 349] width 115 height 20
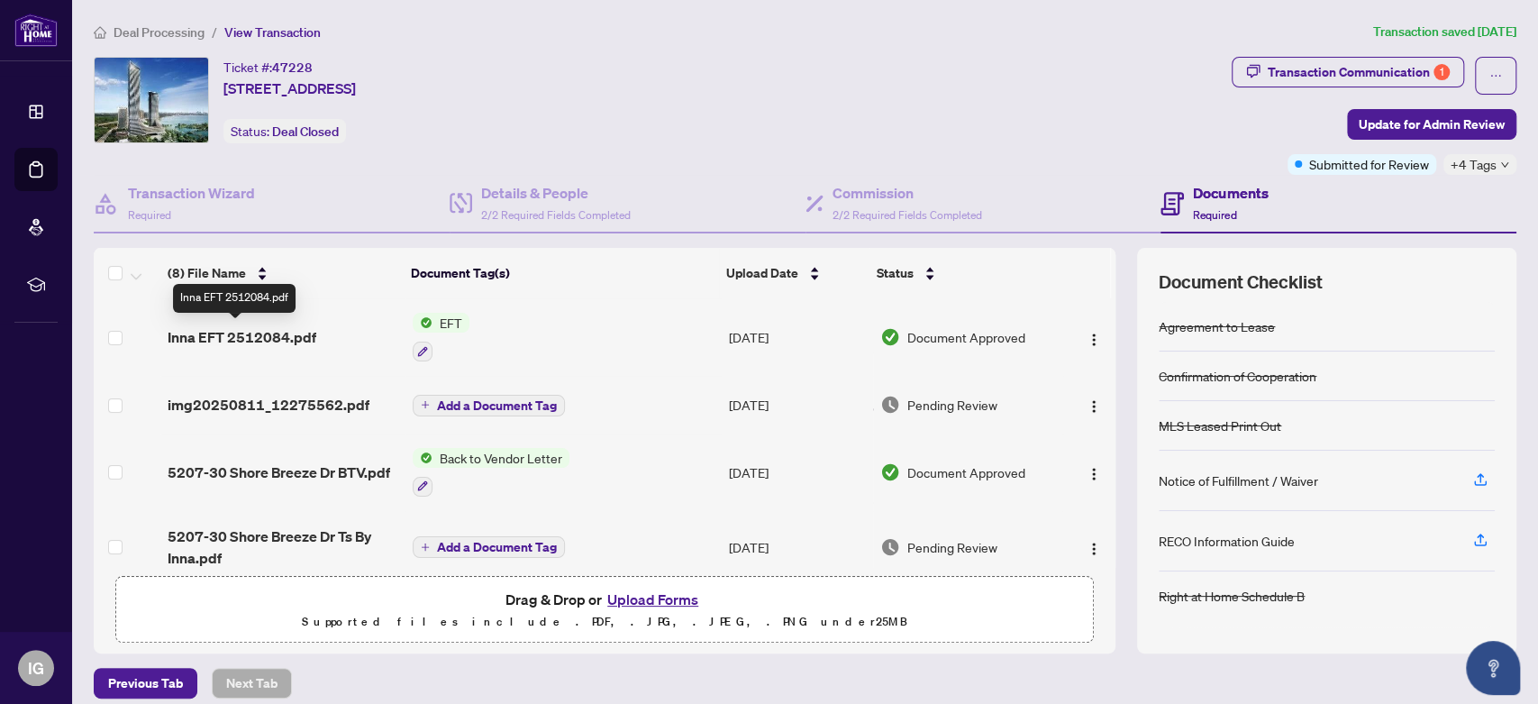
click at [295, 334] on span "Inna EFT 2512084.pdf" at bounding box center [242, 337] width 149 height 22
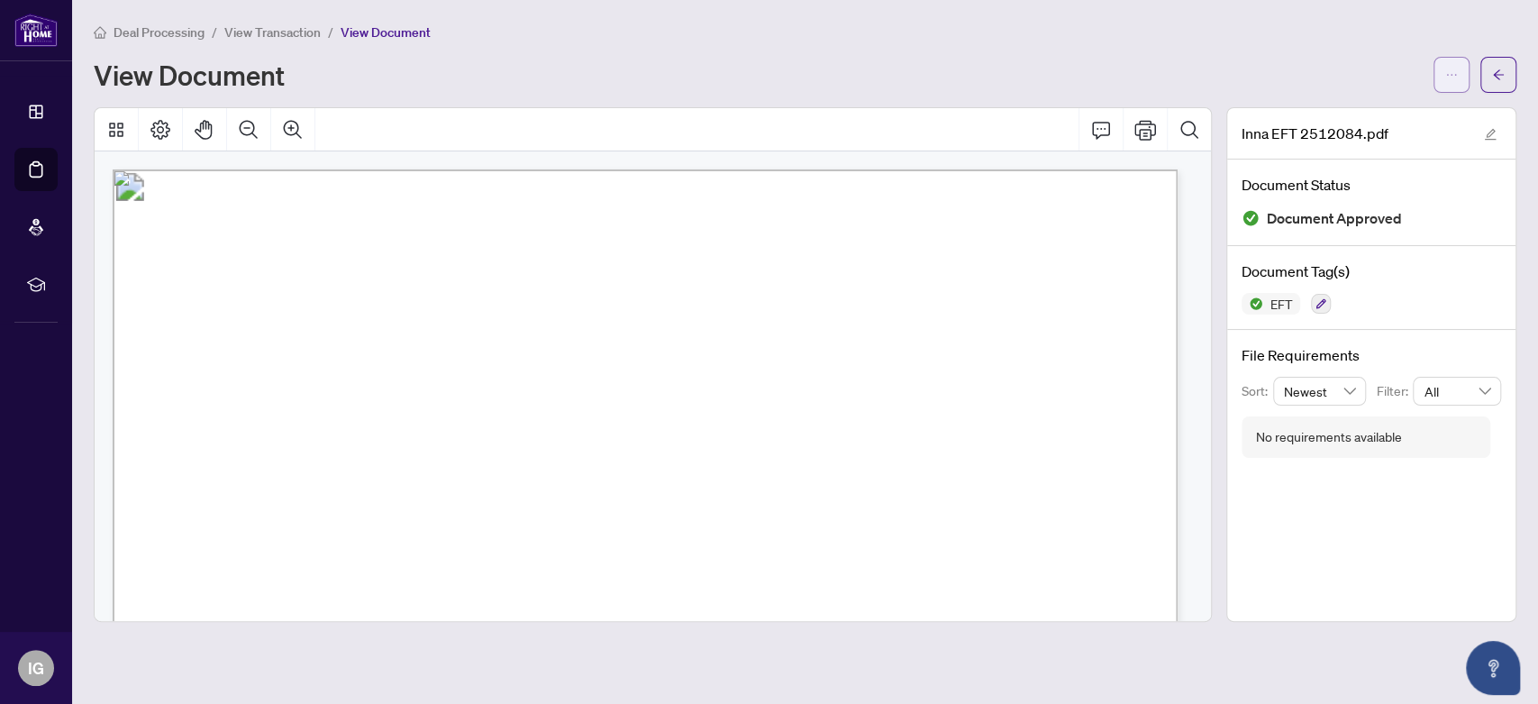
click at [1451, 78] on icon "ellipsis" at bounding box center [1451, 74] width 13 height 13
click at [1345, 113] on span "Download" at bounding box center [1386, 114] width 137 height 20
